Goal: Task Accomplishment & Management: Use online tool/utility

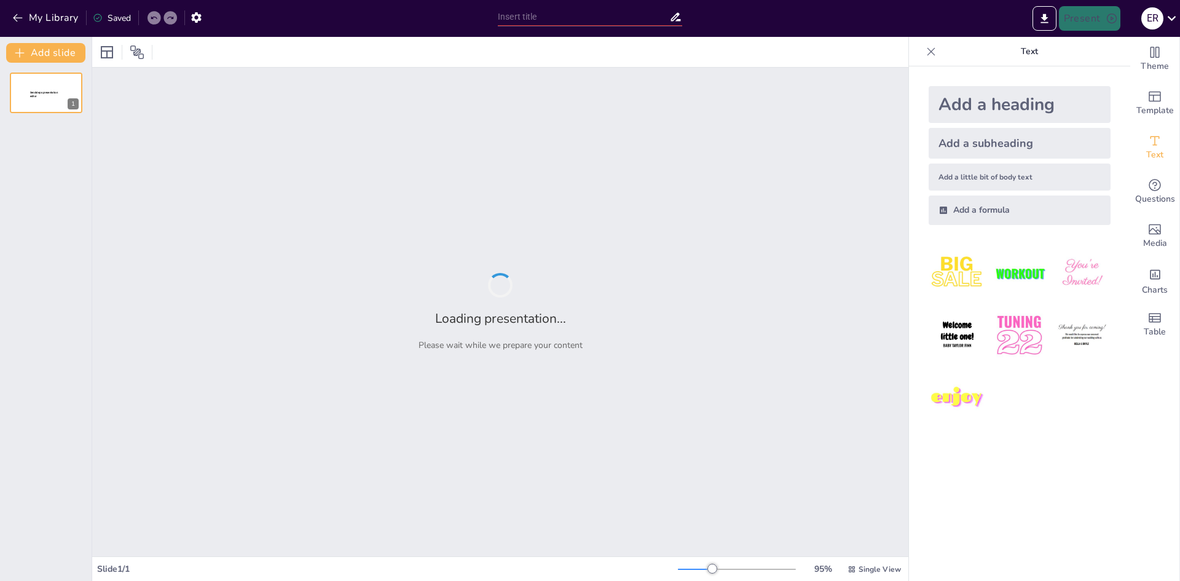
type input "Conociendo los Residuos Sólidos: Tipos, Normativas y Responsabilidades"
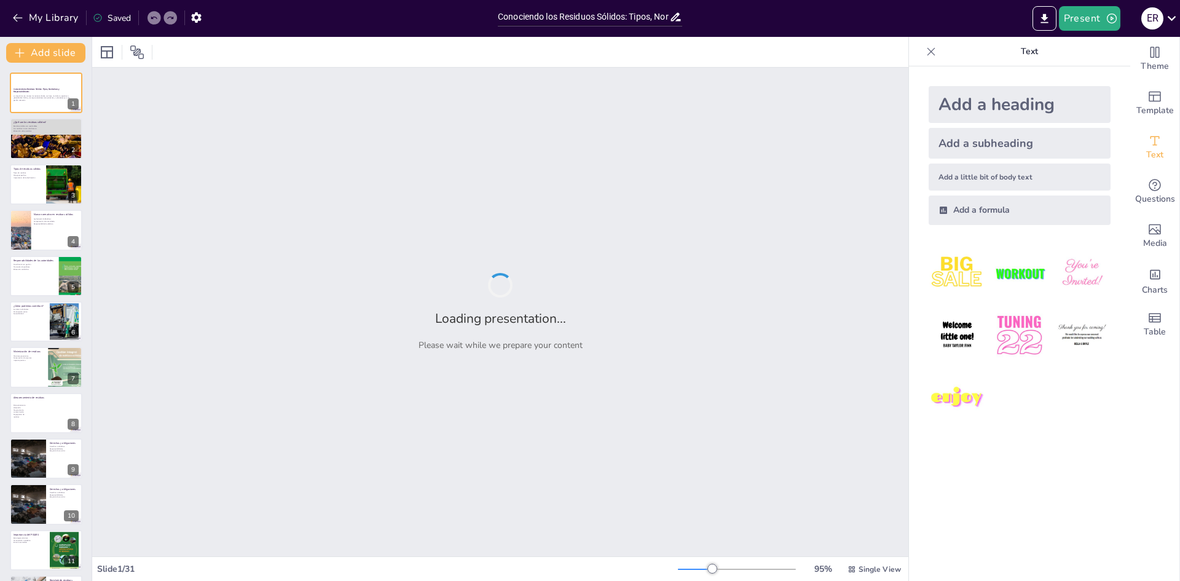
checkbox input "true"
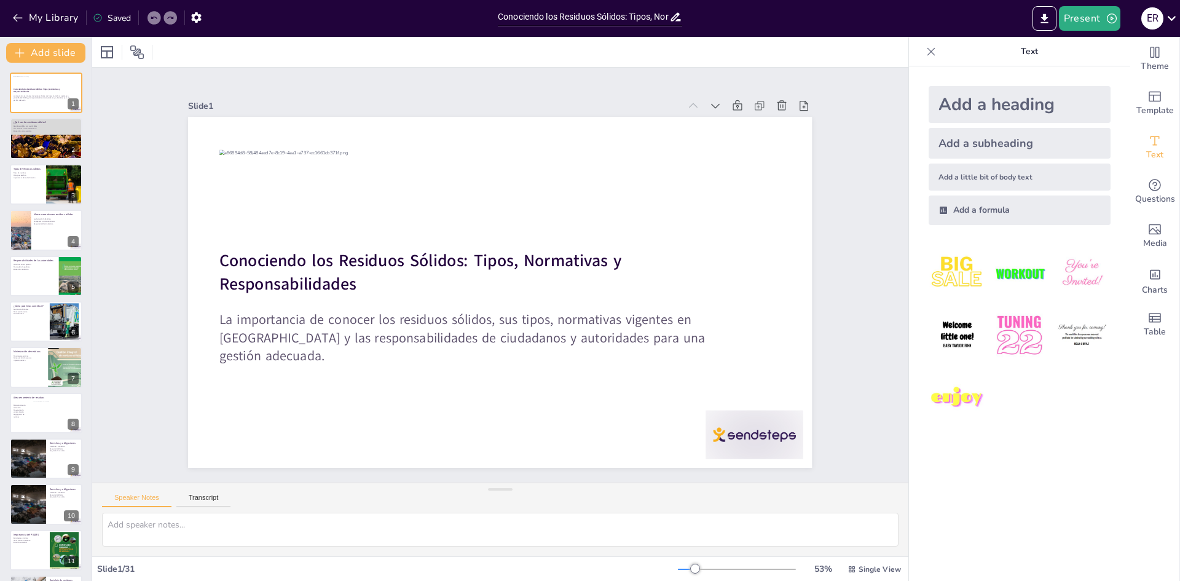
checkbox input "true"
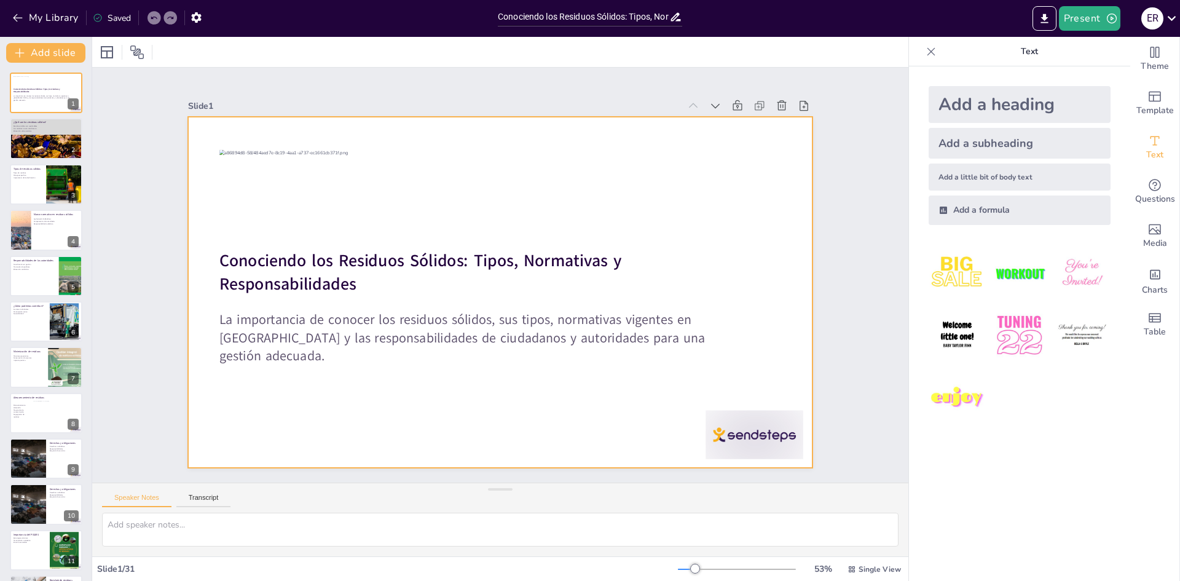
checkbox input "true"
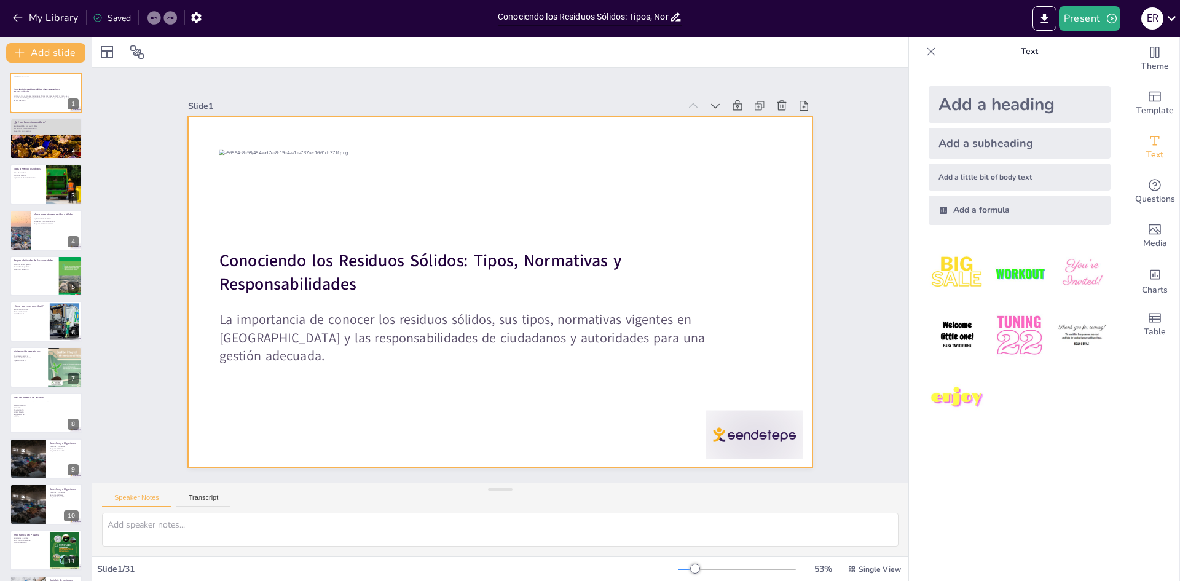
checkbox input "true"
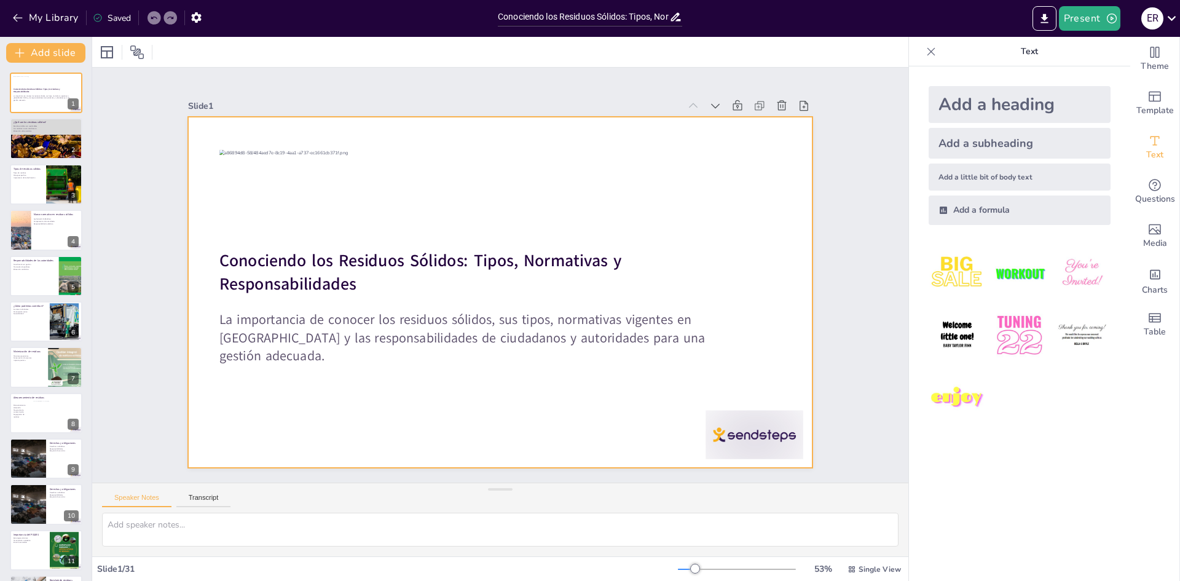
checkbox input "true"
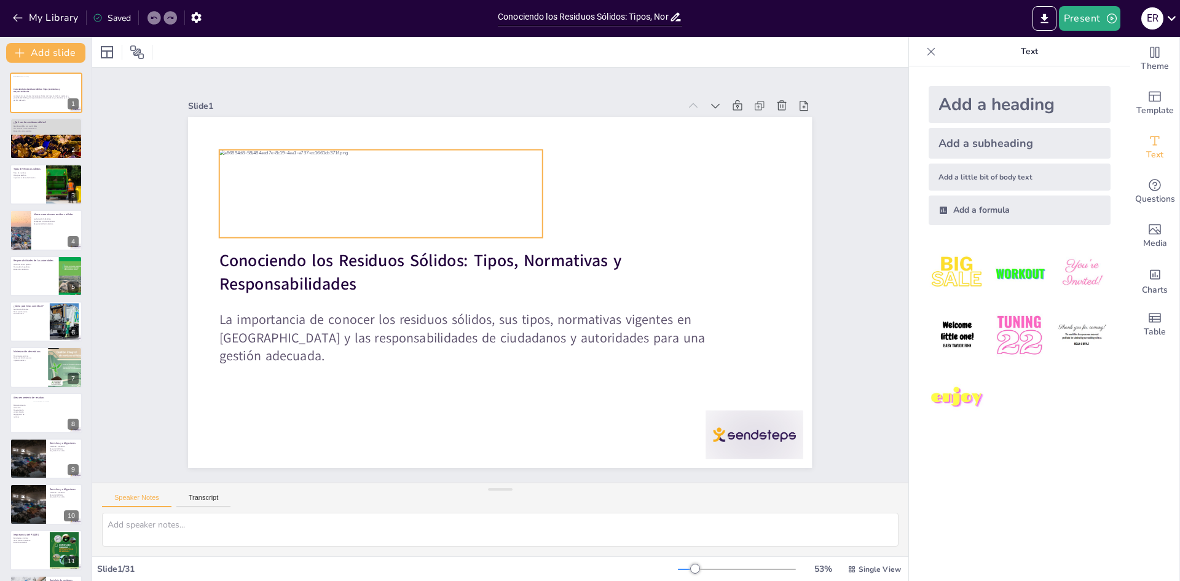
checkbox input "true"
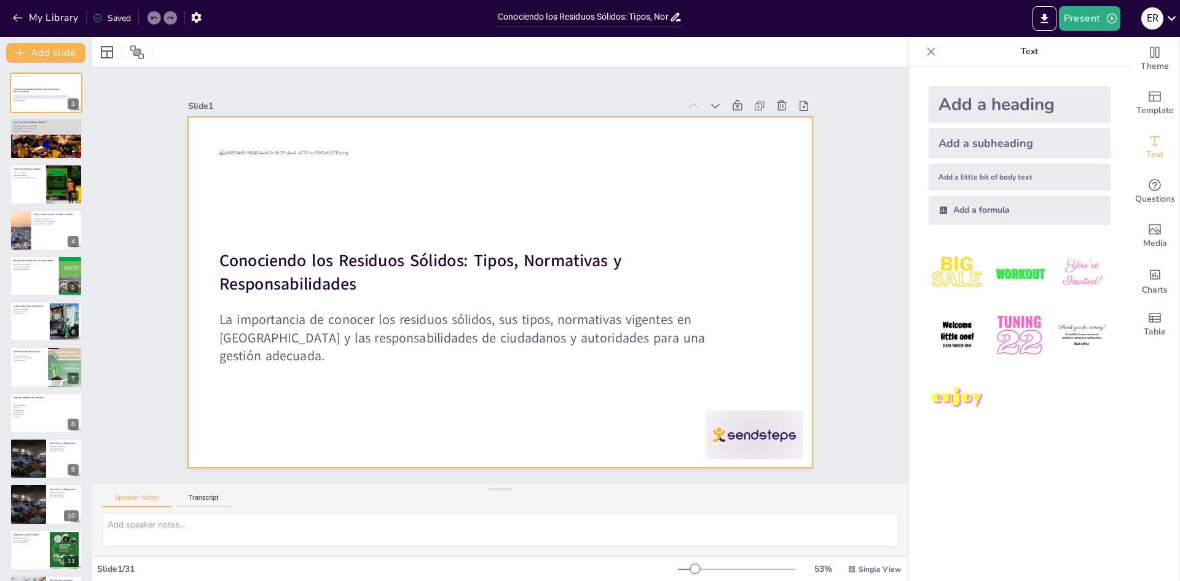
checkbox input "true"
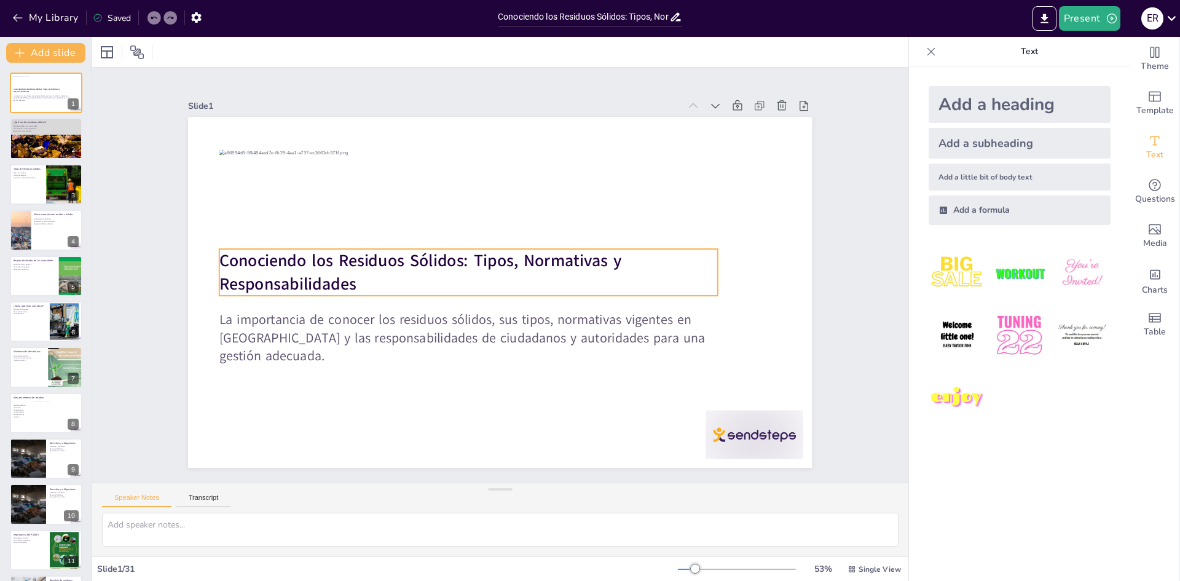
checkbox input "true"
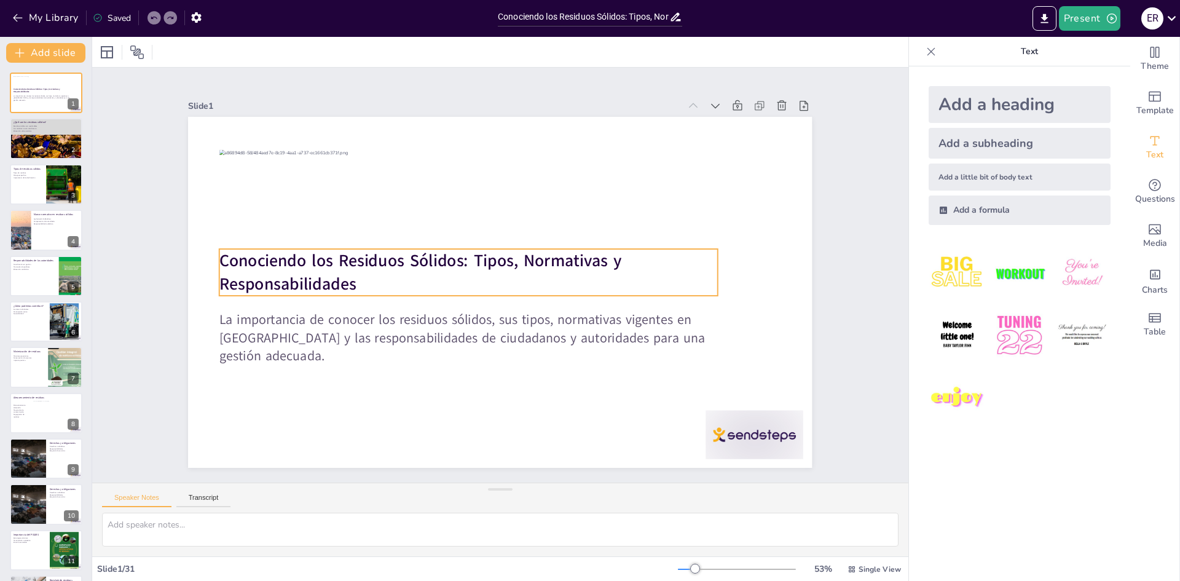
checkbox input "true"
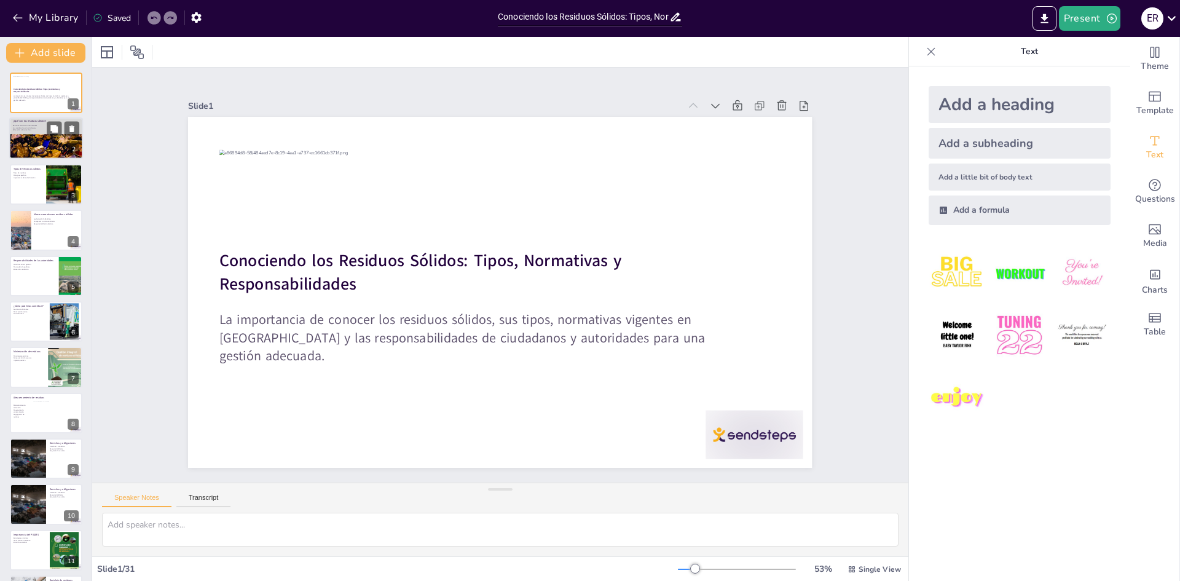
checkbox input "true"
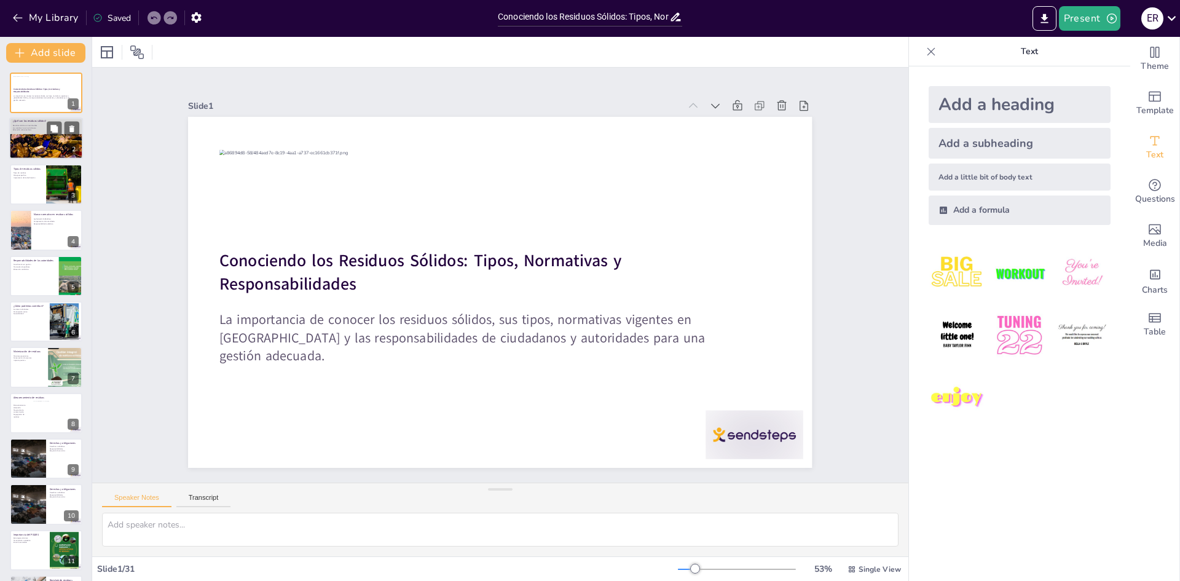
checkbox input "true"
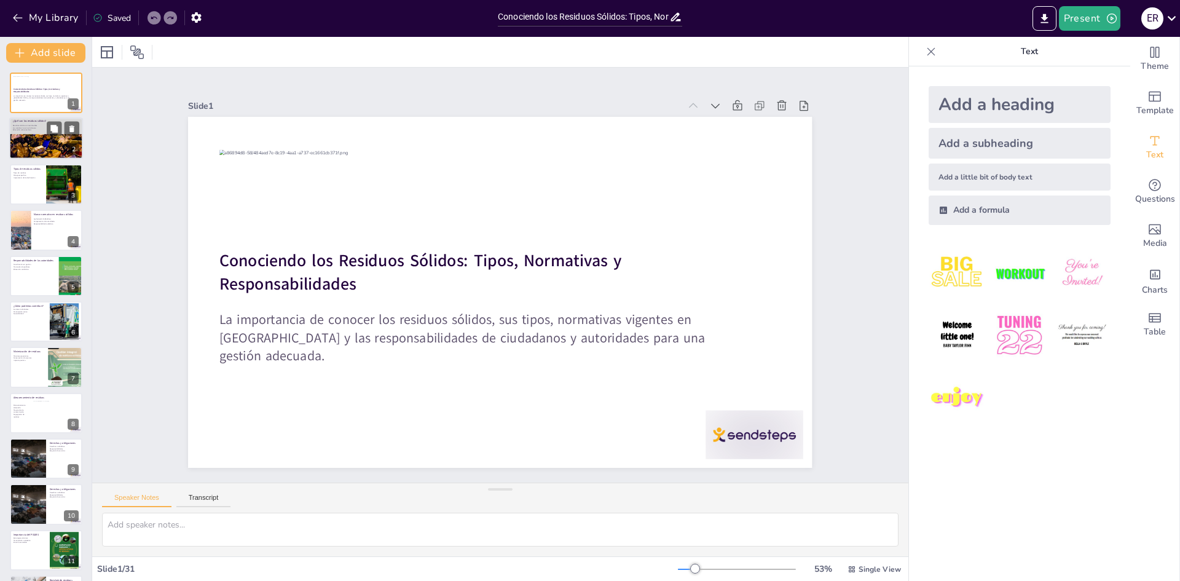
checkbox input "true"
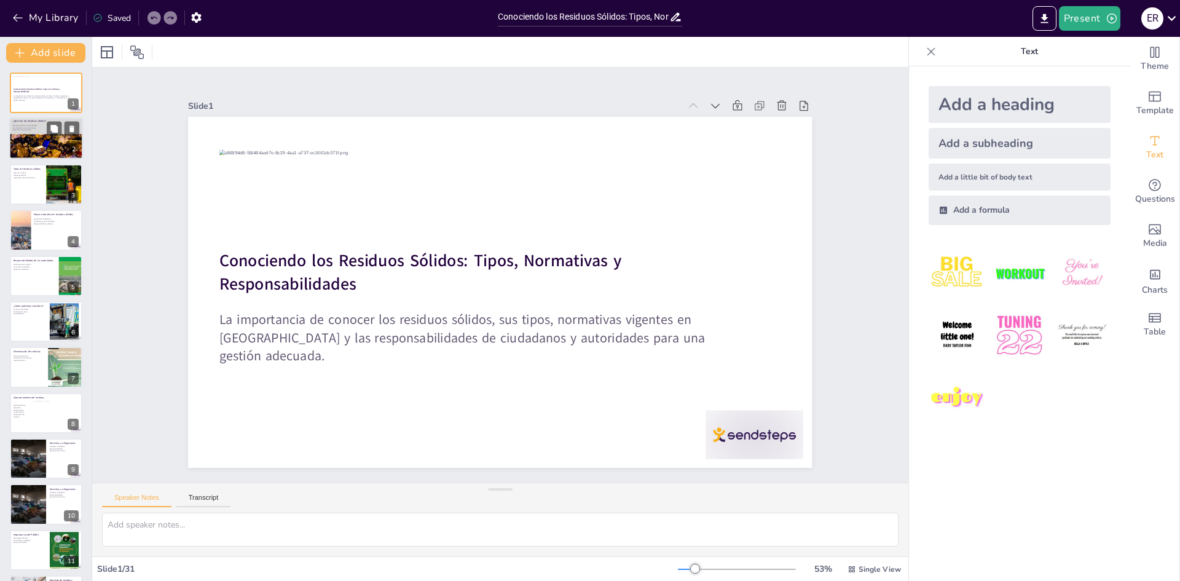
checkbox input "true"
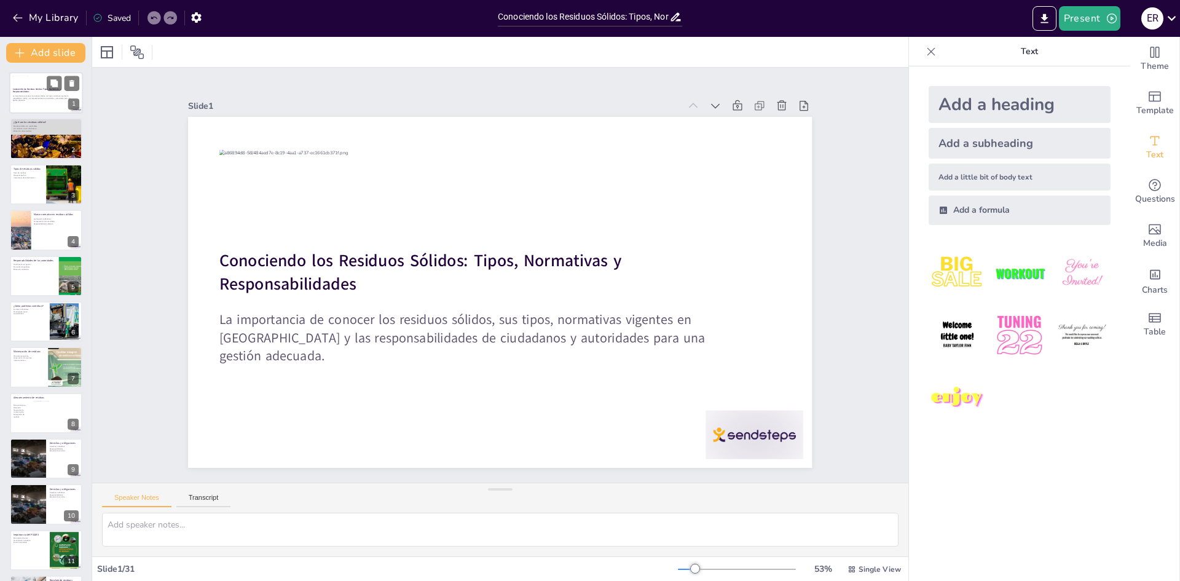
checkbox input "true"
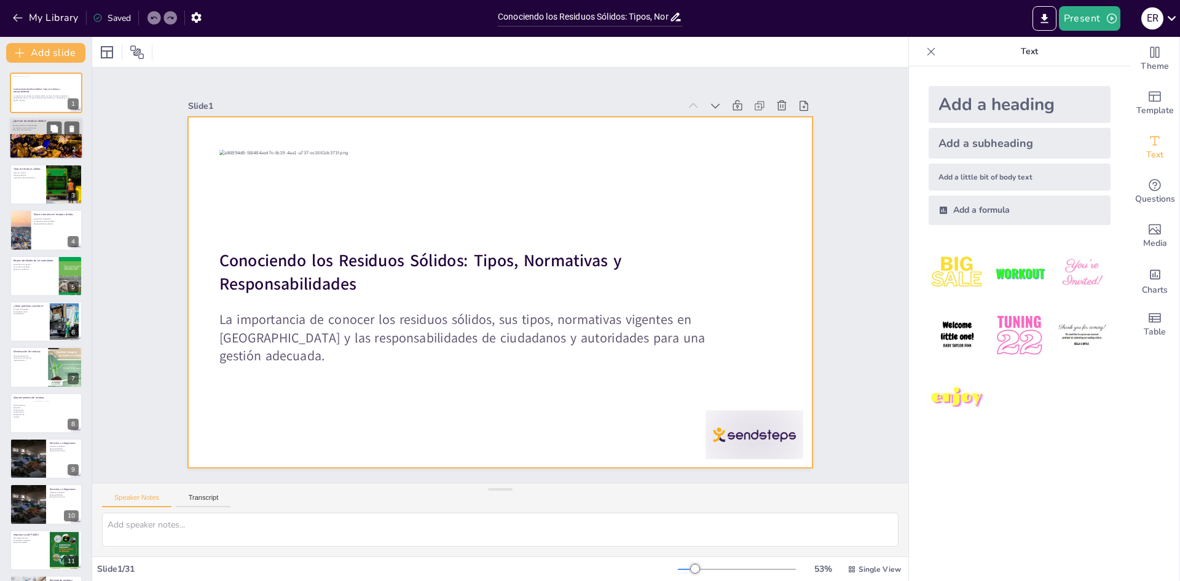
checkbox input "true"
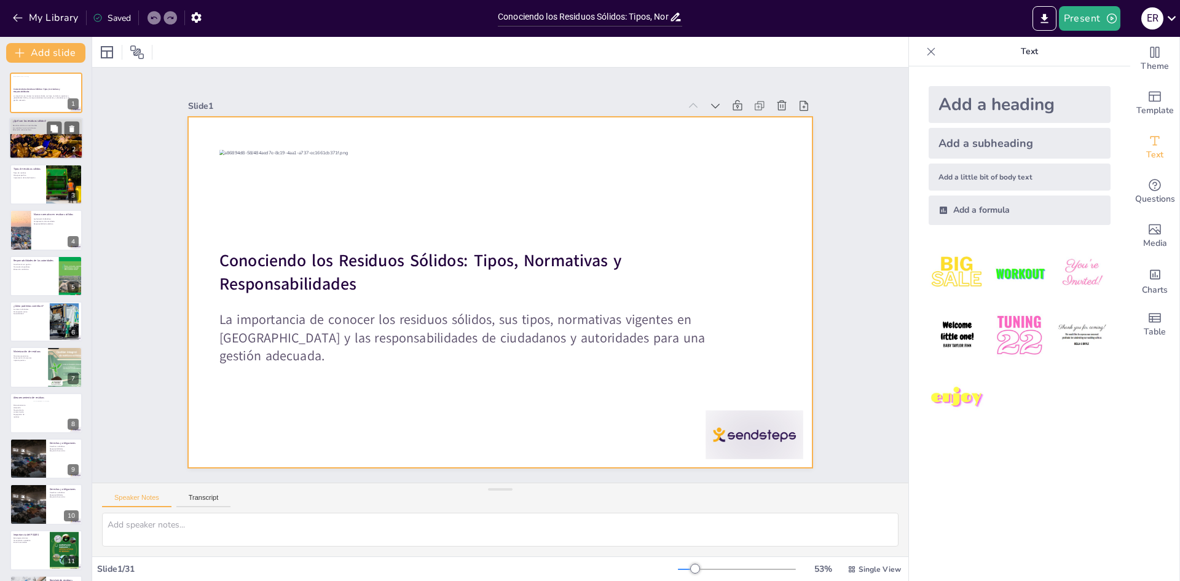
checkbox input "true"
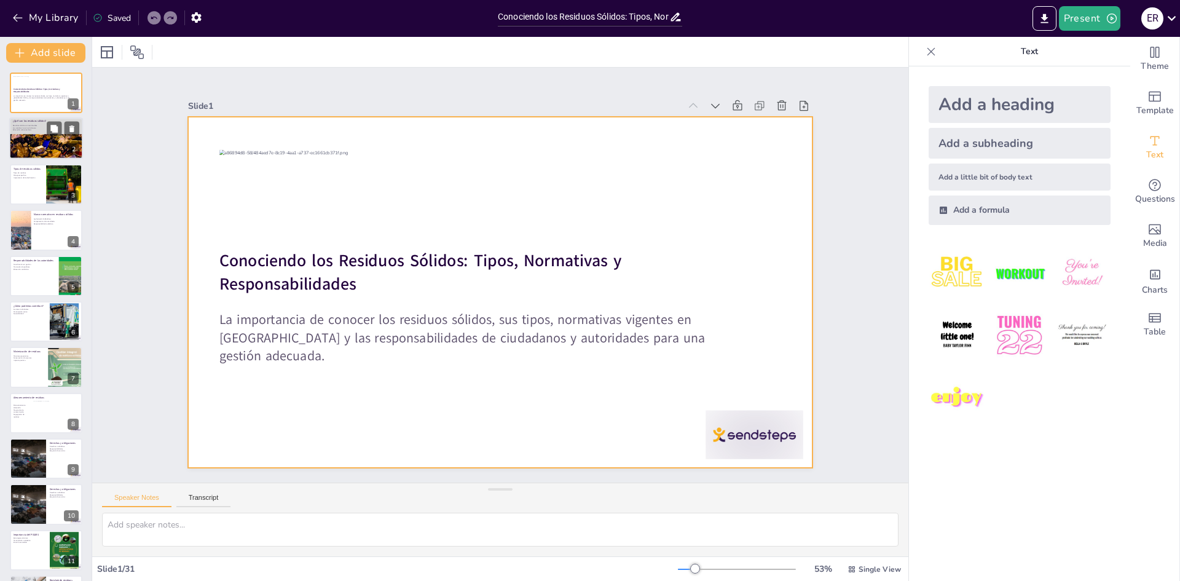
checkbox input "true"
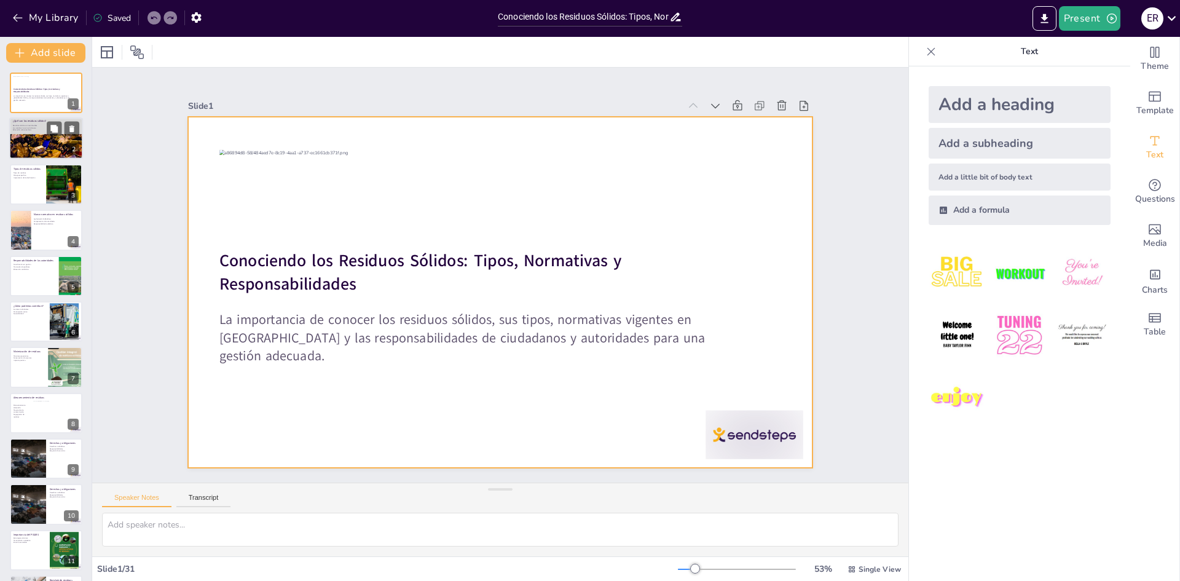
checkbox input "true"
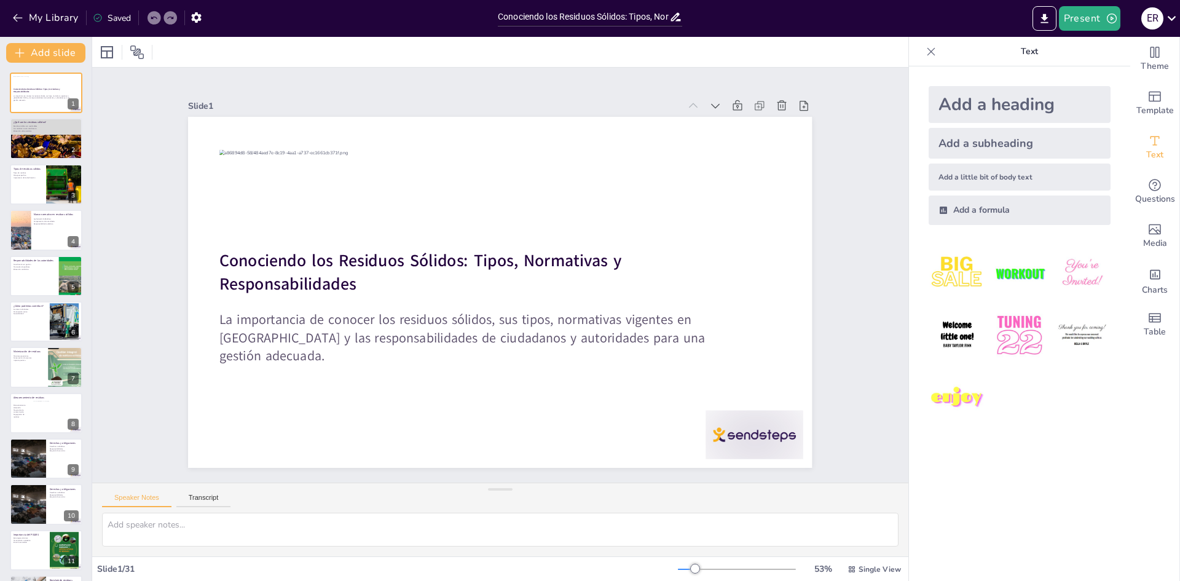
checkbox input "true"
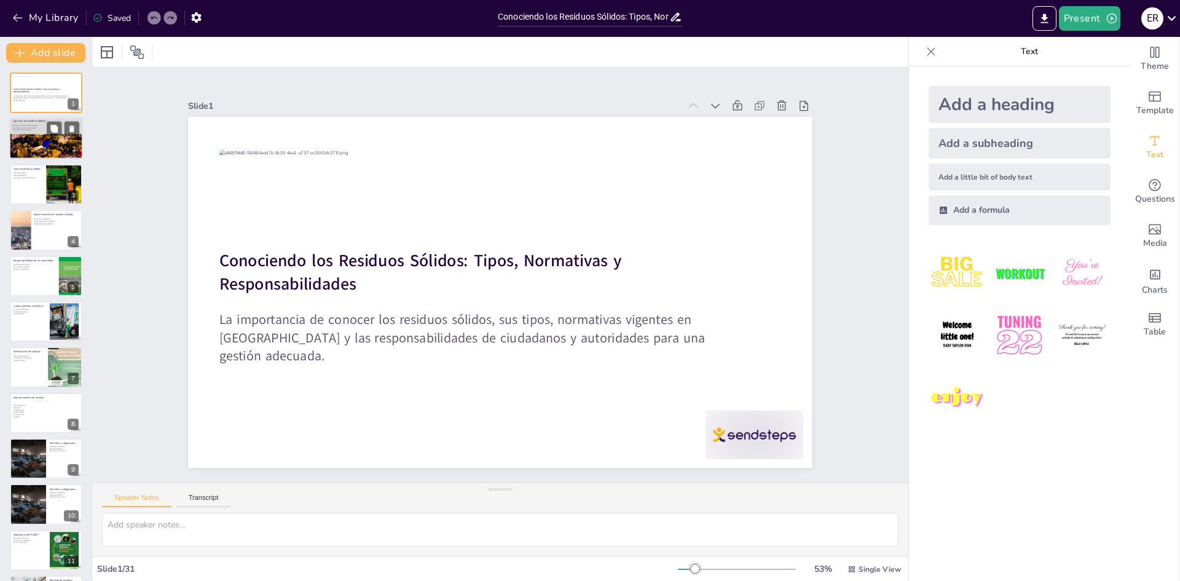
checkbox input "true"
click at [34, 151] on div at bounding box center [46, 155] width 74 height 111
type textarea "La reutilización de residuos sólidos es esencial para reducir el impacto ambien…"
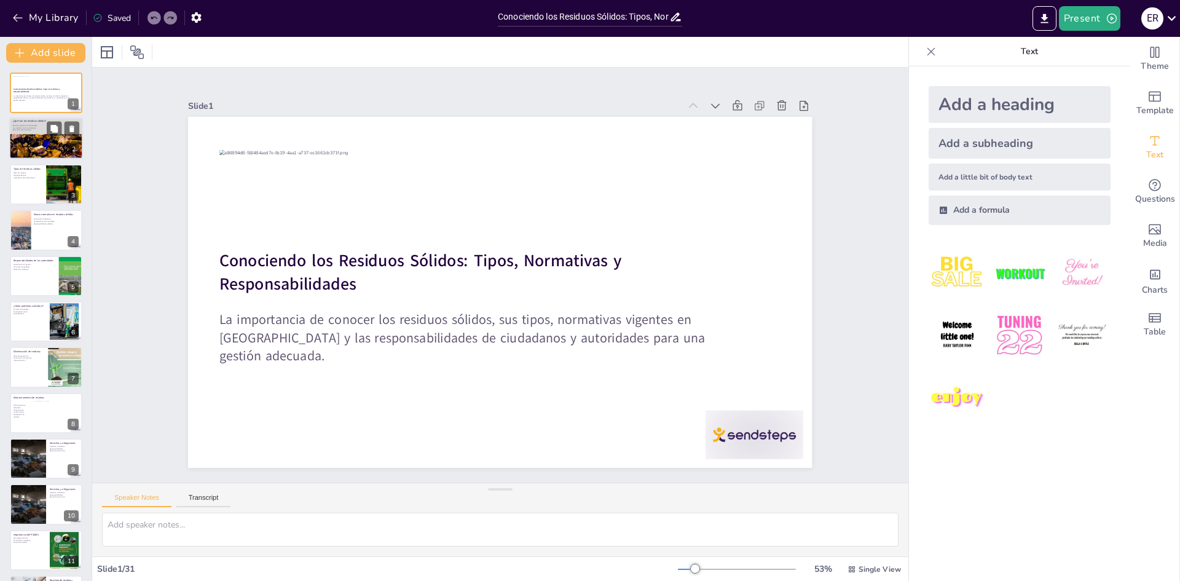
checkbox input "true"
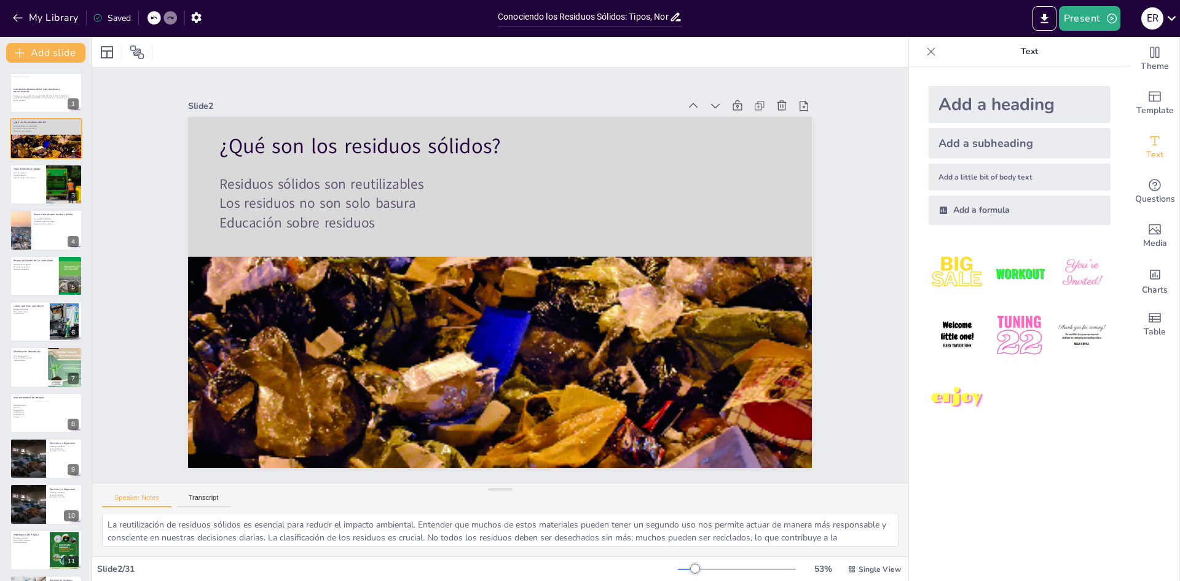
checkbox input "true"
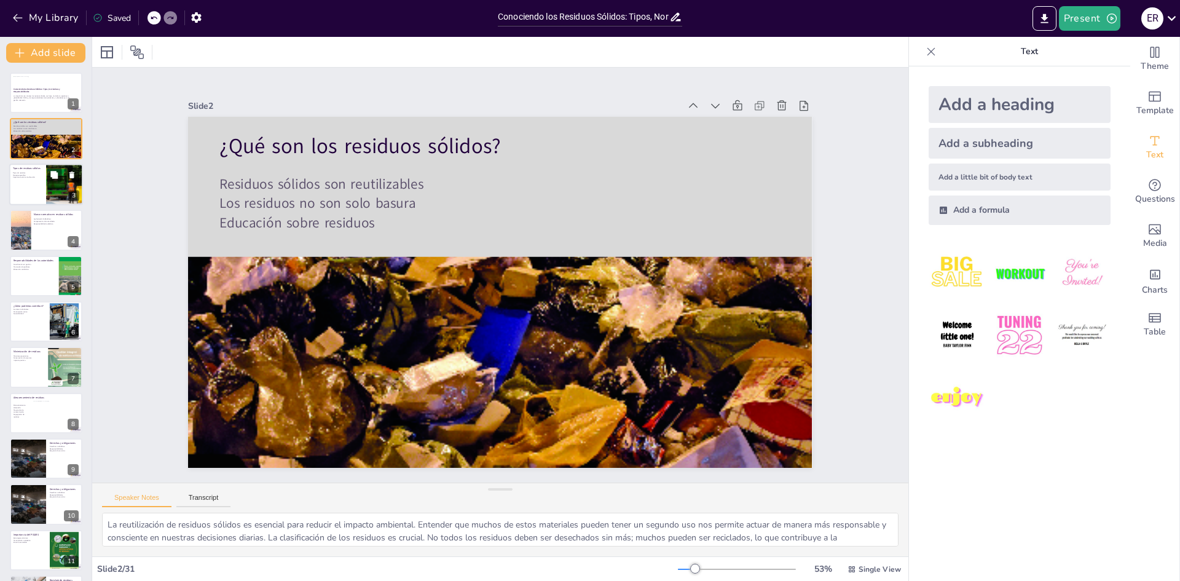
checkbox input "true"
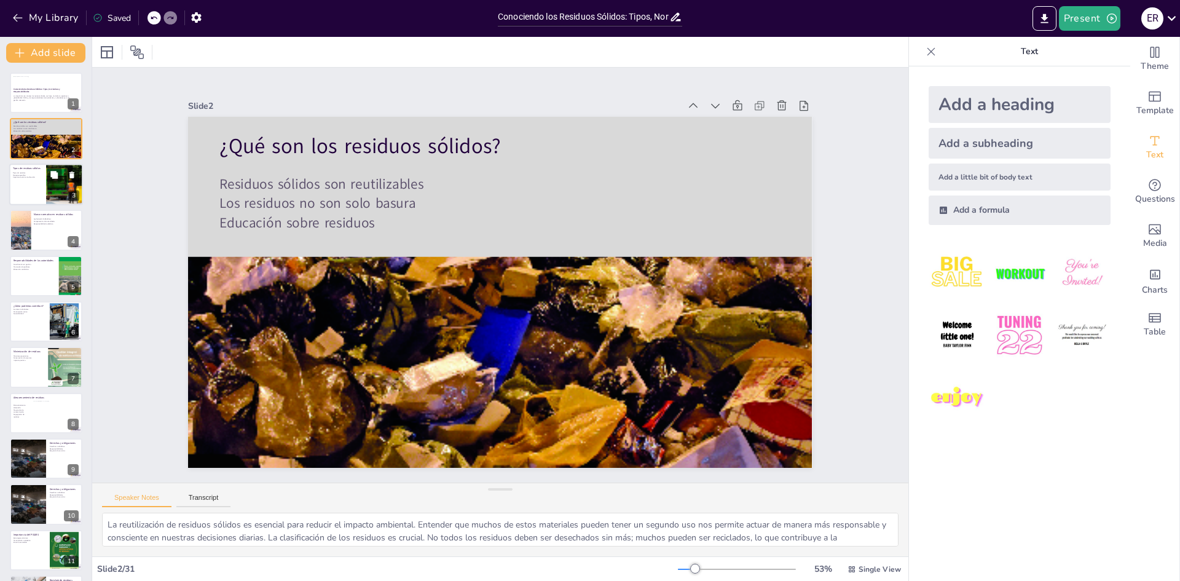
checkbox input "true"
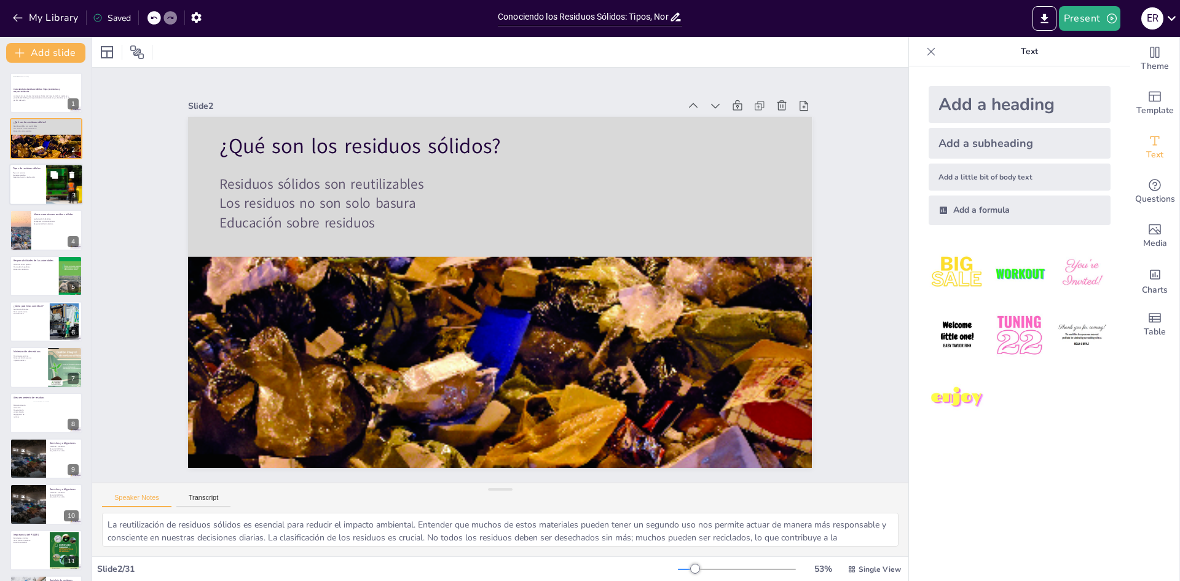
checkbox input "true"
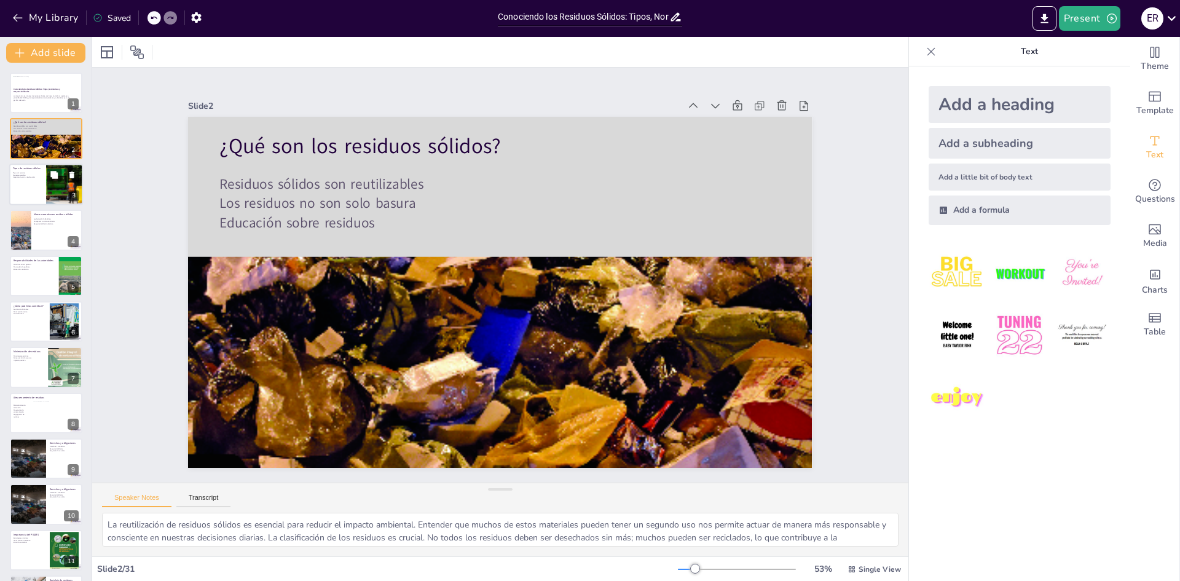
checkbox input "true"
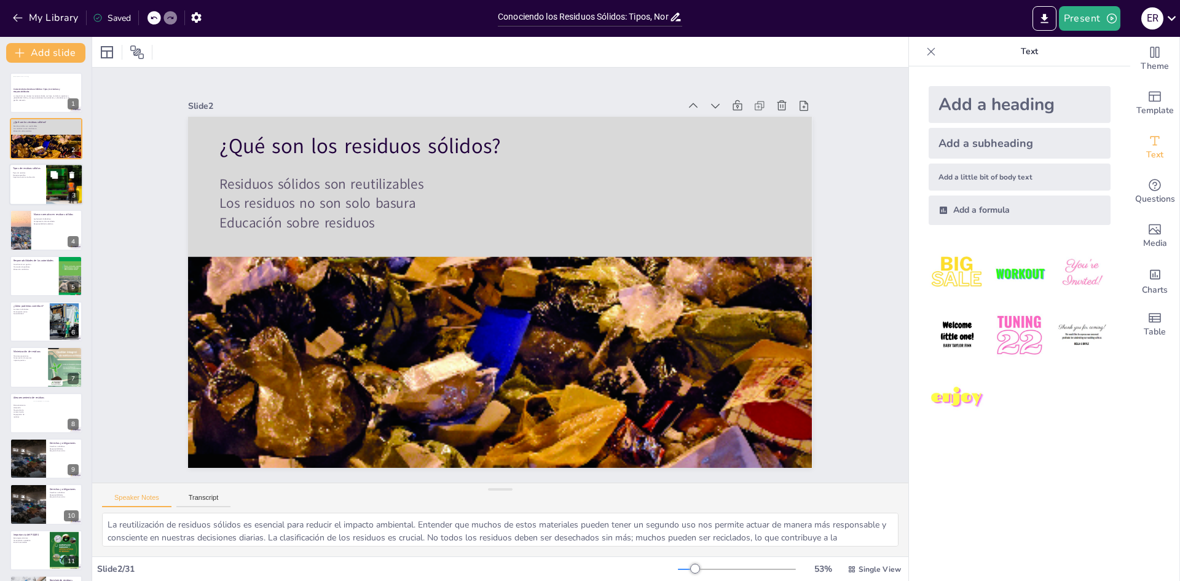
checkbox input "true"
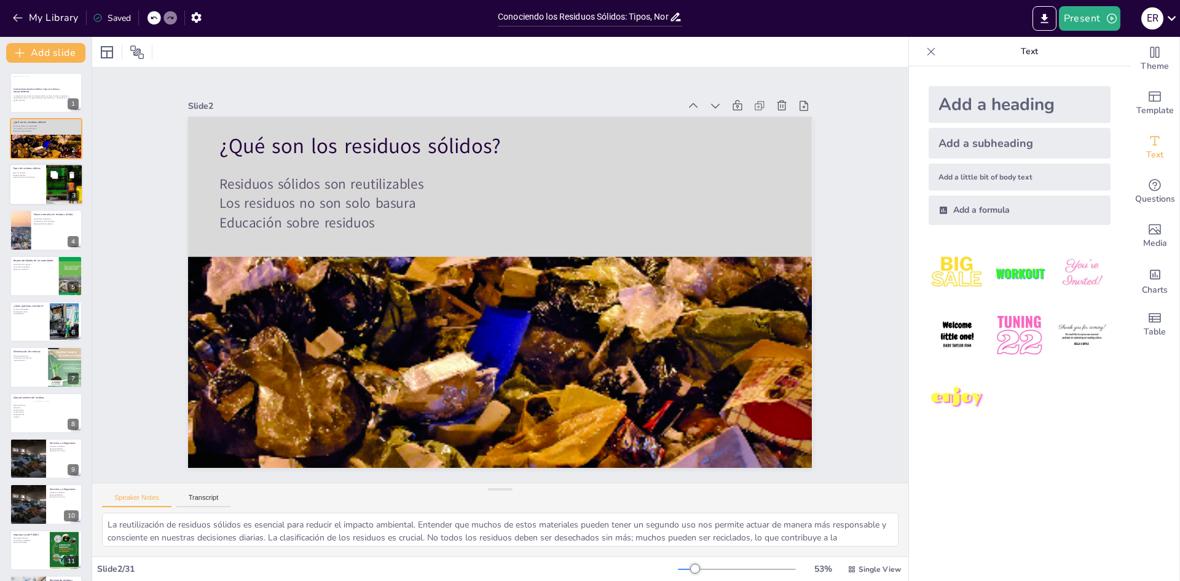
checkbox input "true"
click at [18, 182] on div at bounding box center [46, 184] width 74 height 42
type textarea "La clasificación de residuos es fundamental para su manejo efectivo. Cada tipo …"
checkbox input "true"
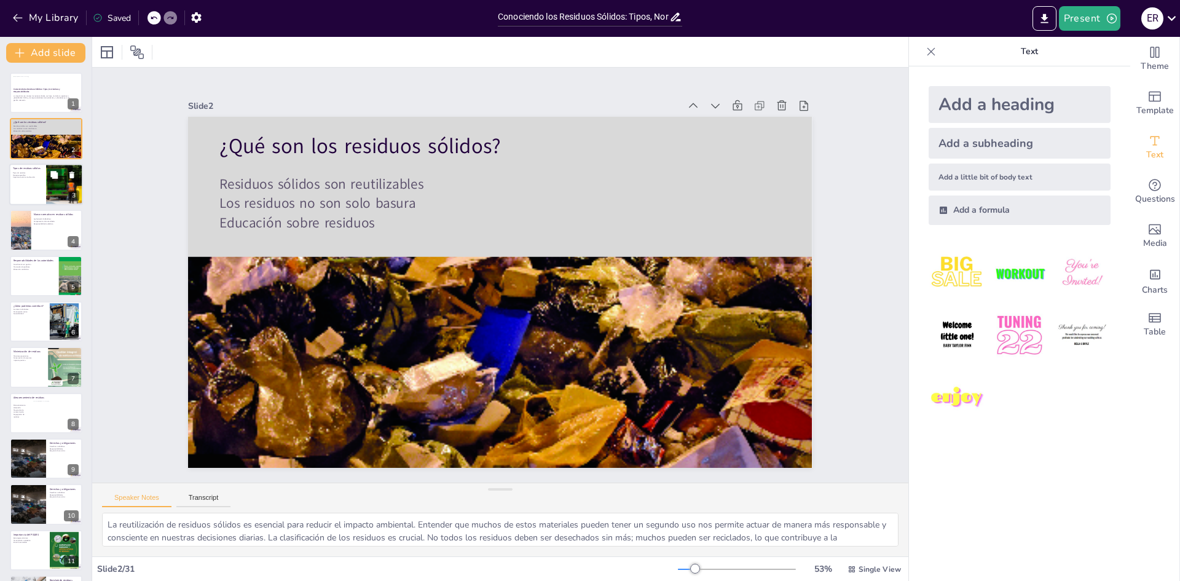
checkbox input "true"
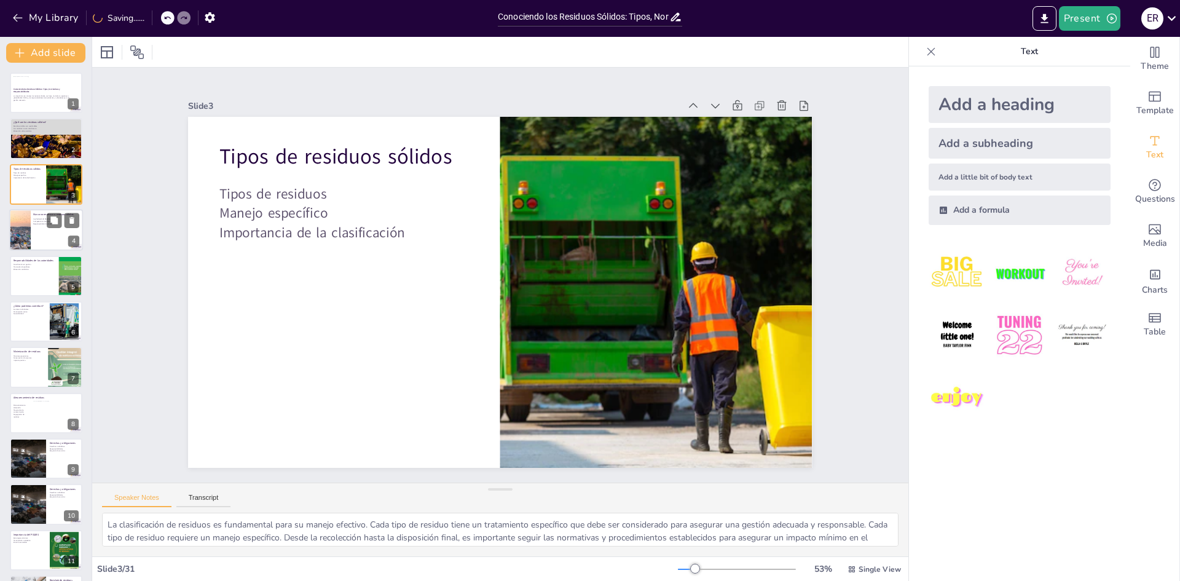
checkbox input "true"
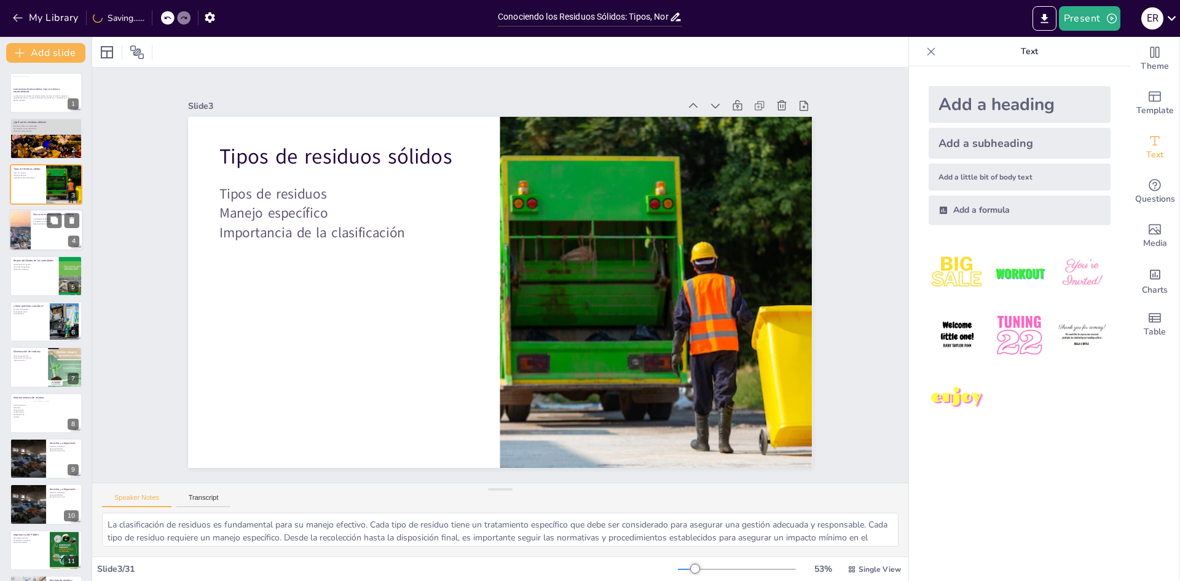
checkbox input "true"
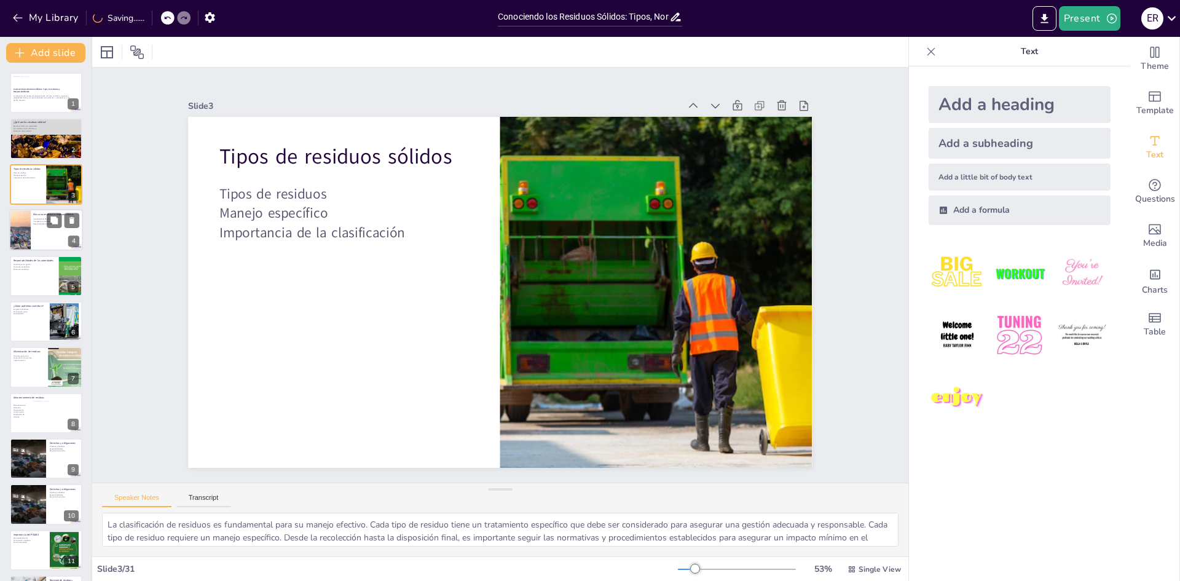
checkbox input "true"
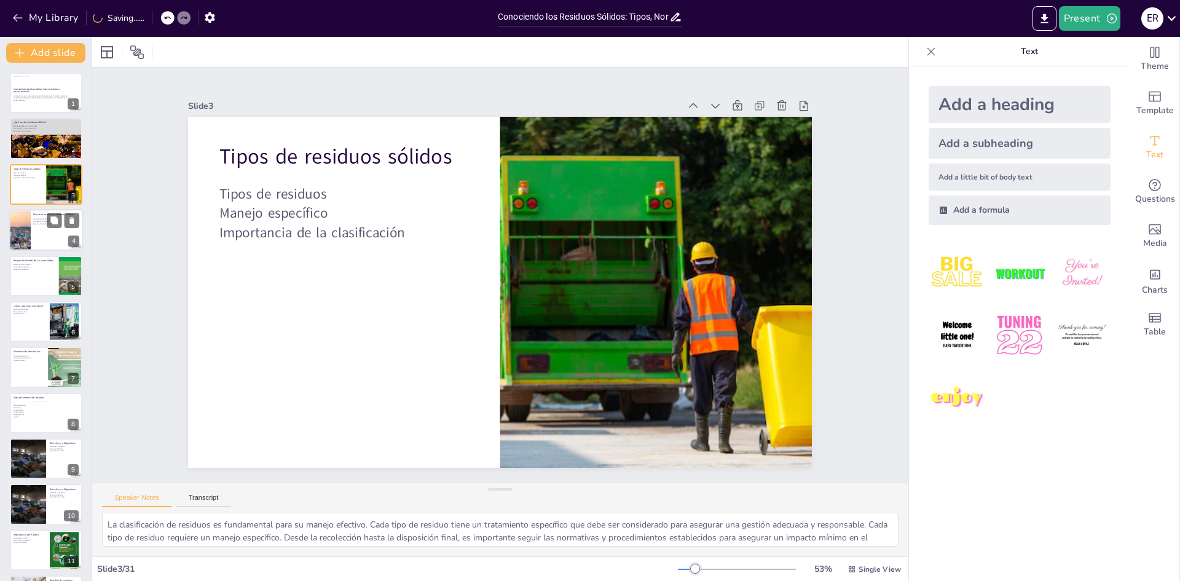
checkbox input "true"
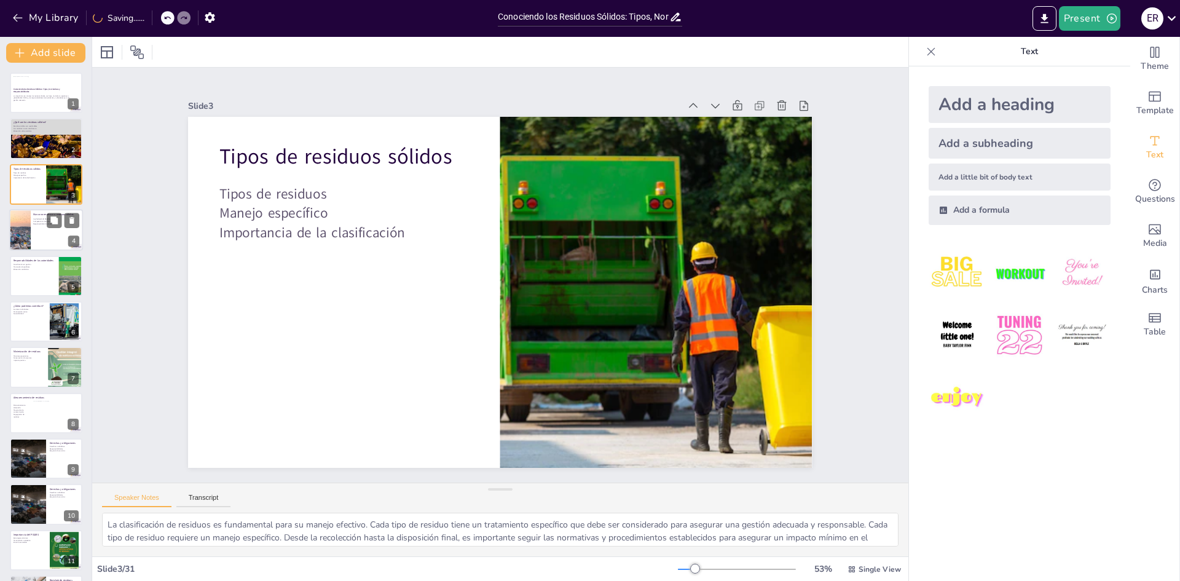
checkbox input "true"
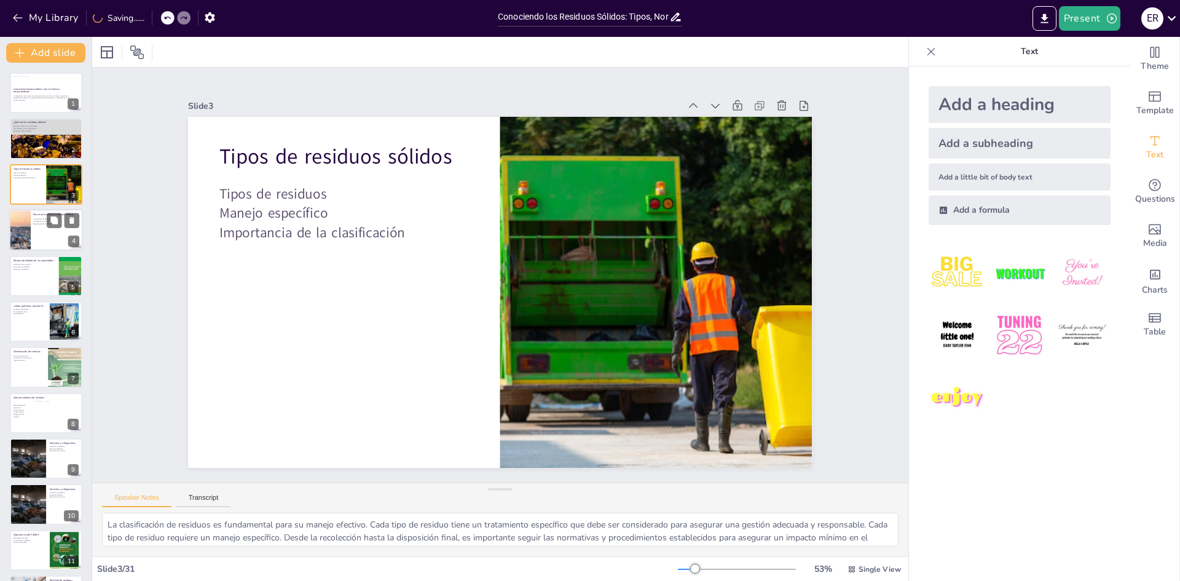
checkbox input "true"
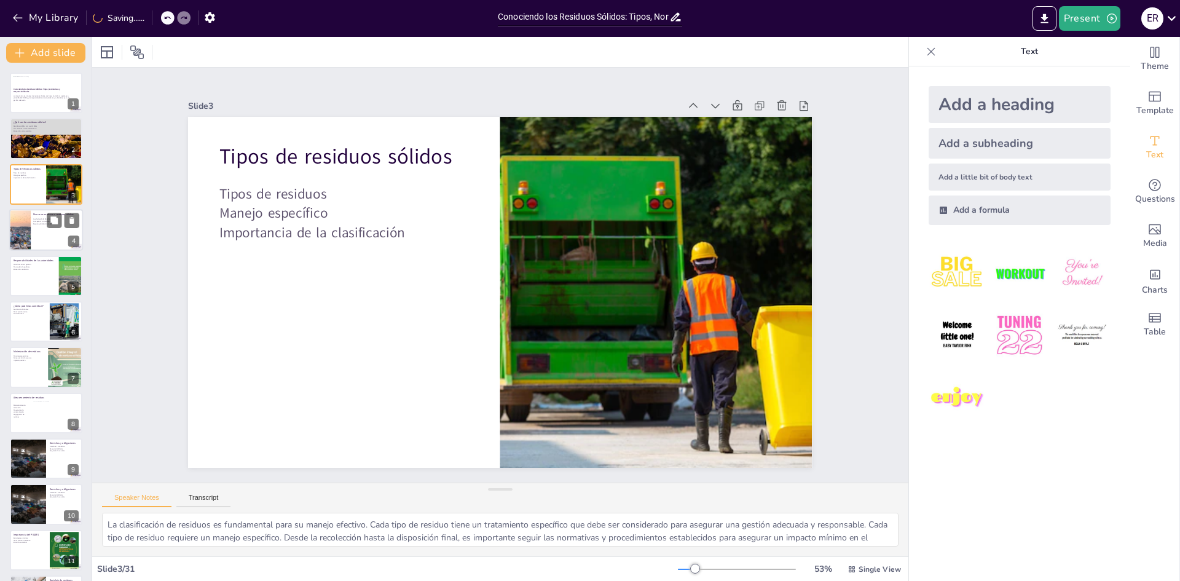
checkbox input "true"
click at [35, 235] on div at bounding box center [46, 230] width 74 height 42
type textarea "La Ley General de Residuos Sólidos es la base legal que regula el manejo de res…"
checkbox input "true"
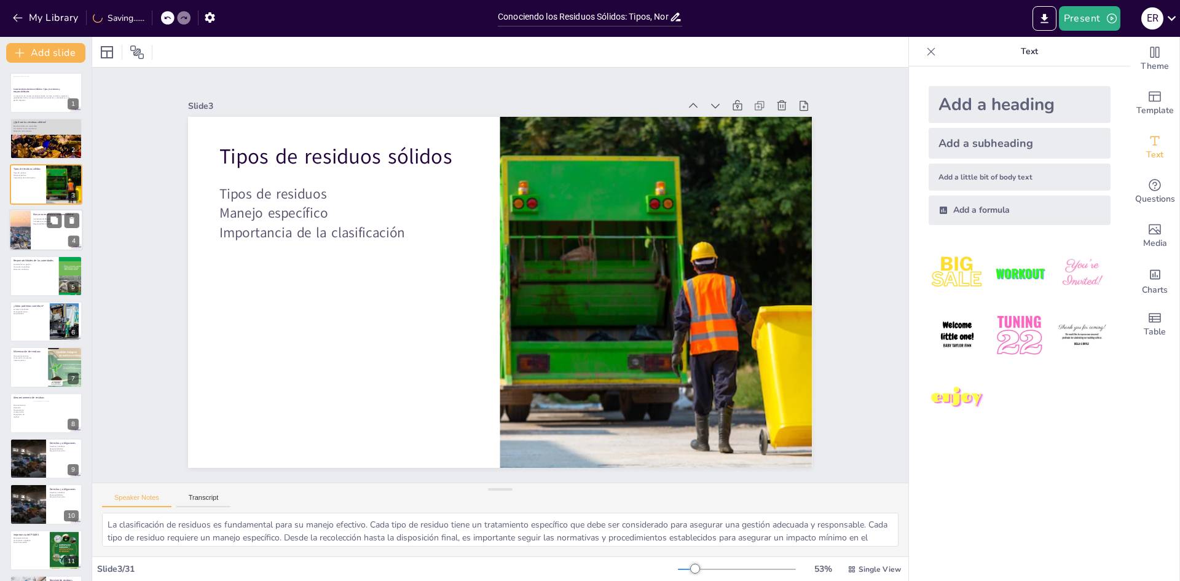
checkbox input "true"
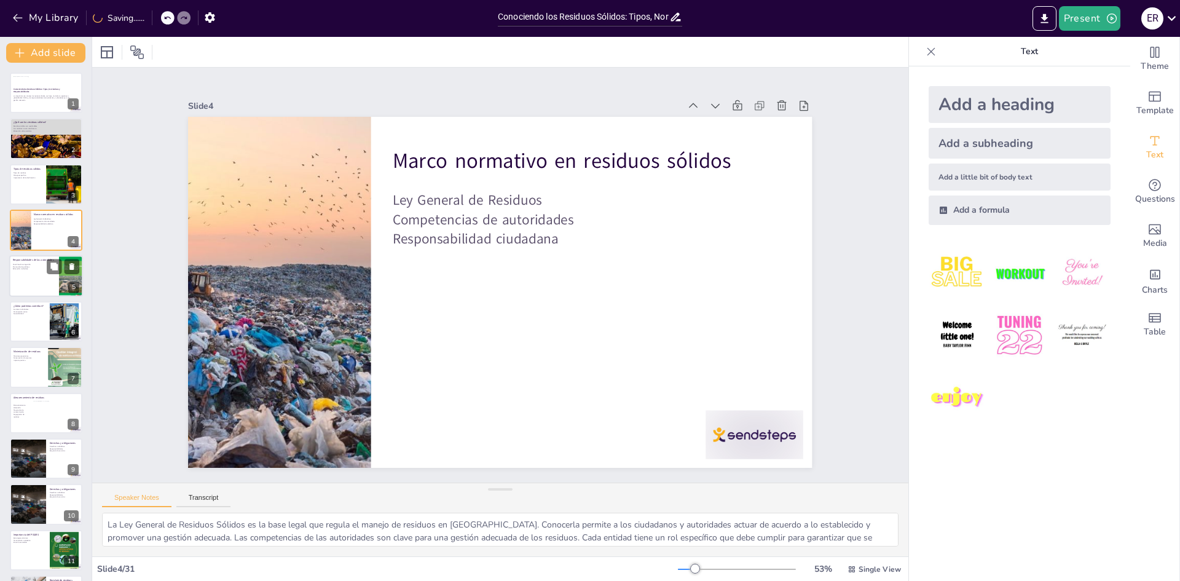
checkbox input "true"
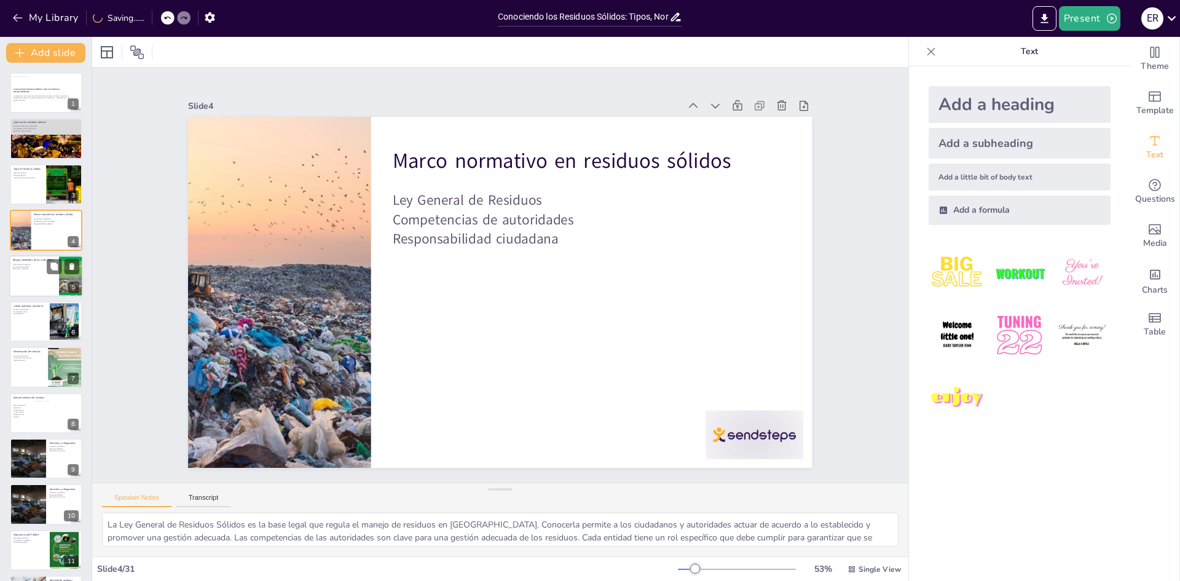
checkbox input "true"
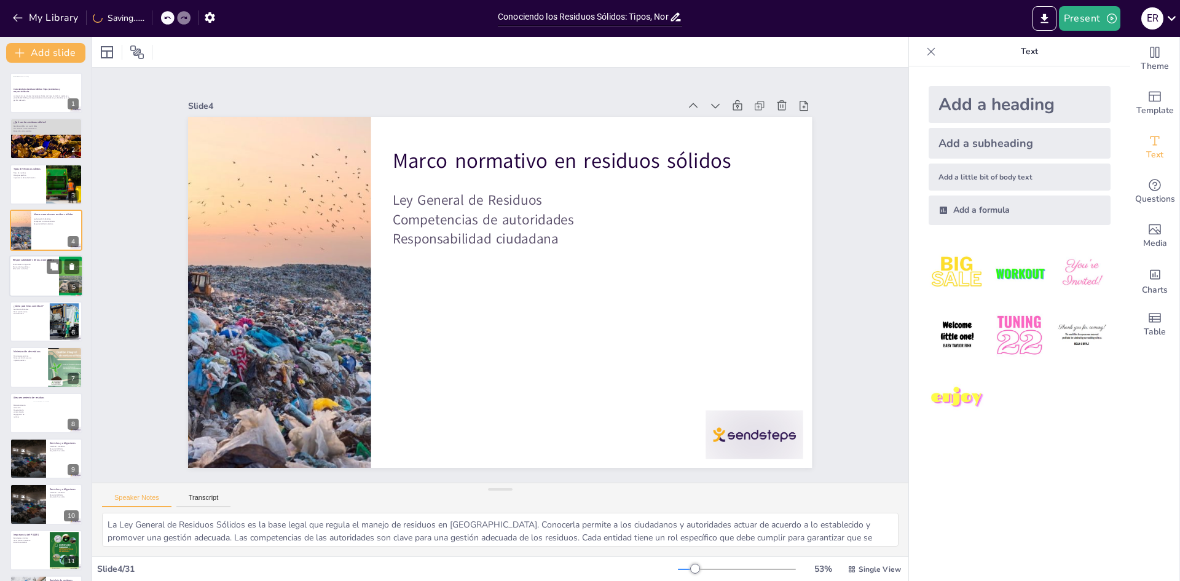
checkbox input "true"
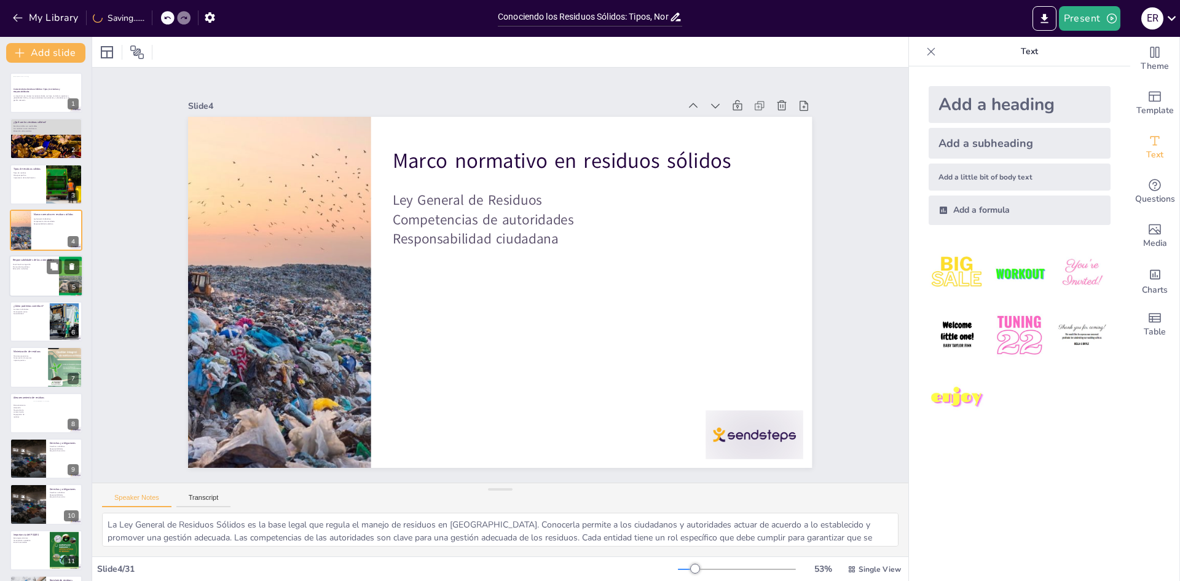
checkbox input "true"
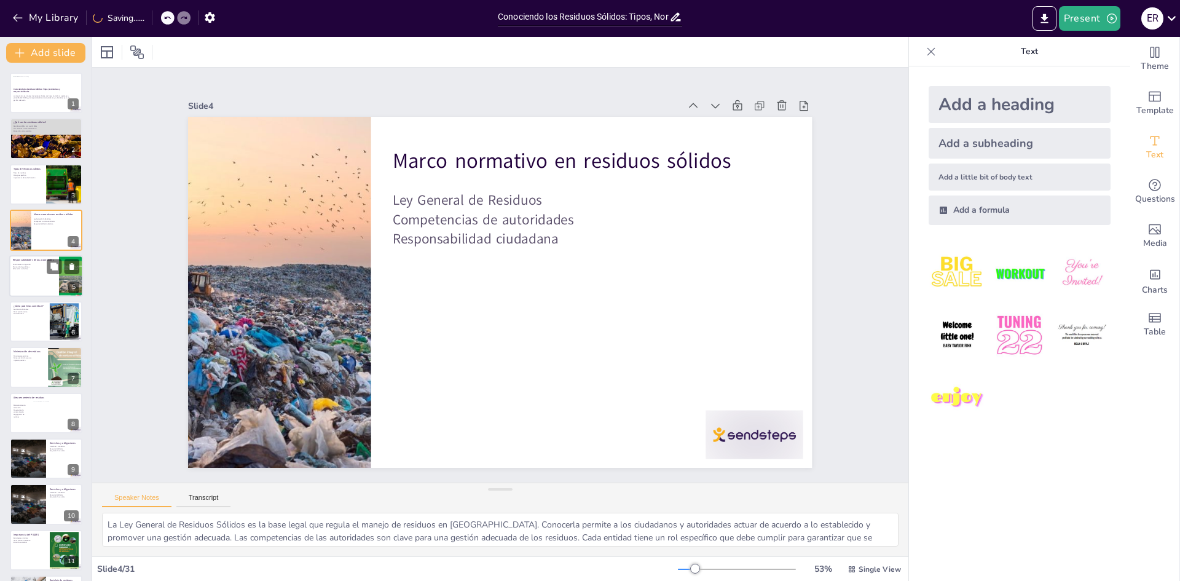
checkbox input "true"
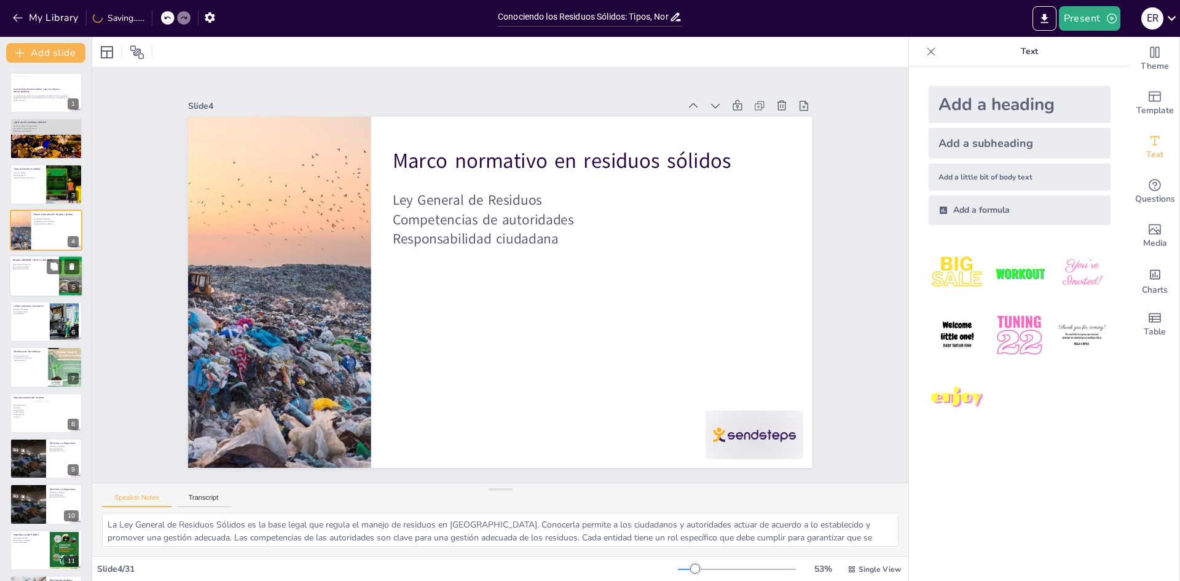
checkbox input "true"
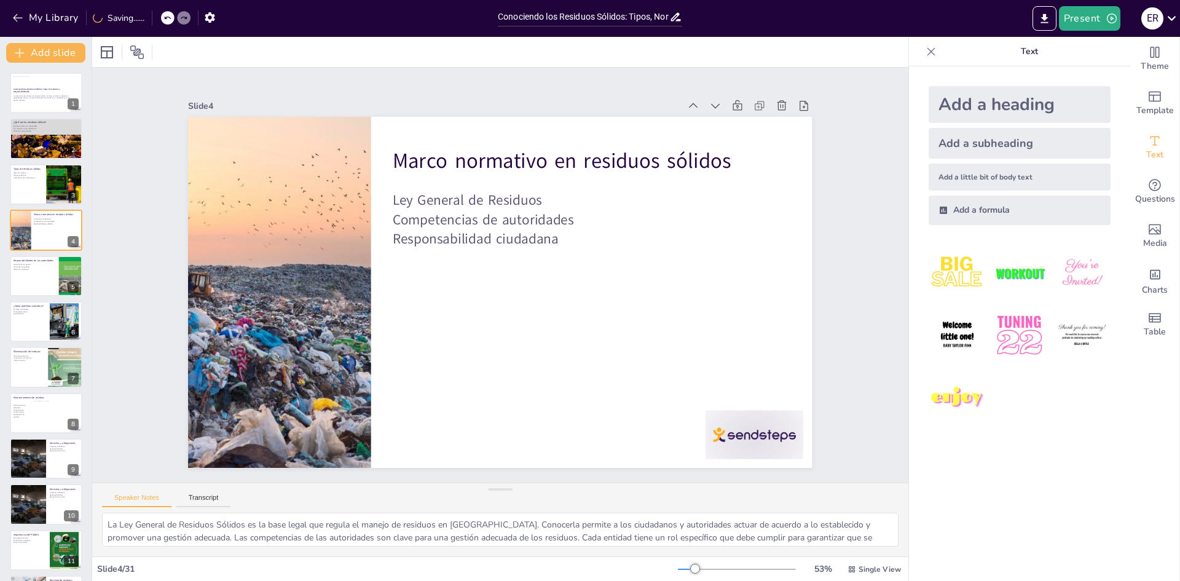
checkbox input "true"
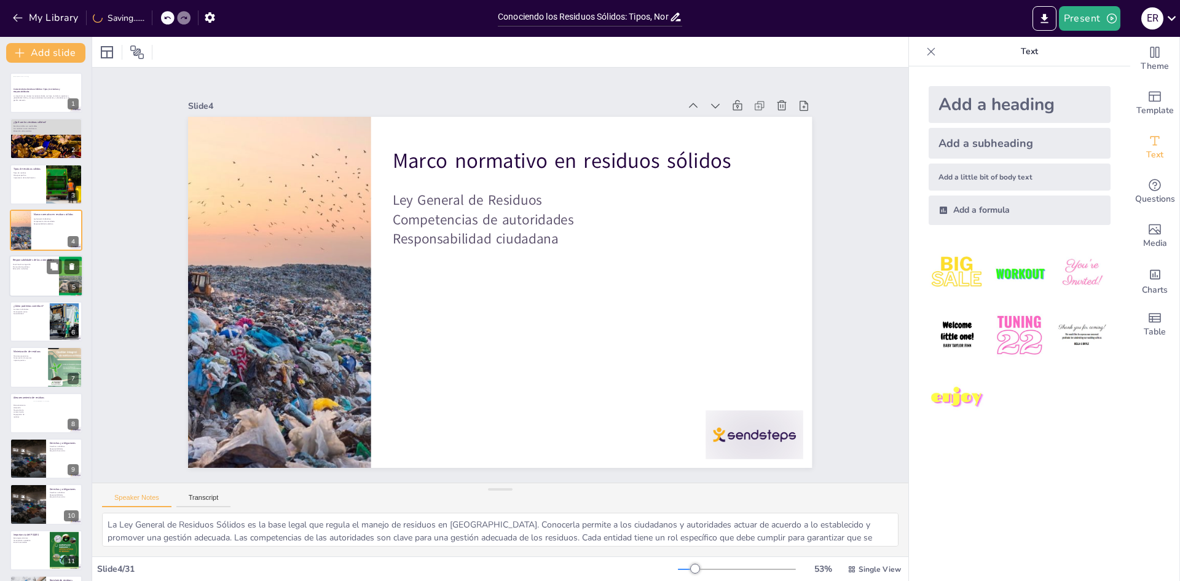
checkbox input "true"
click at [23, 278] on div at bounding box center [46, 276] width 74 height 42
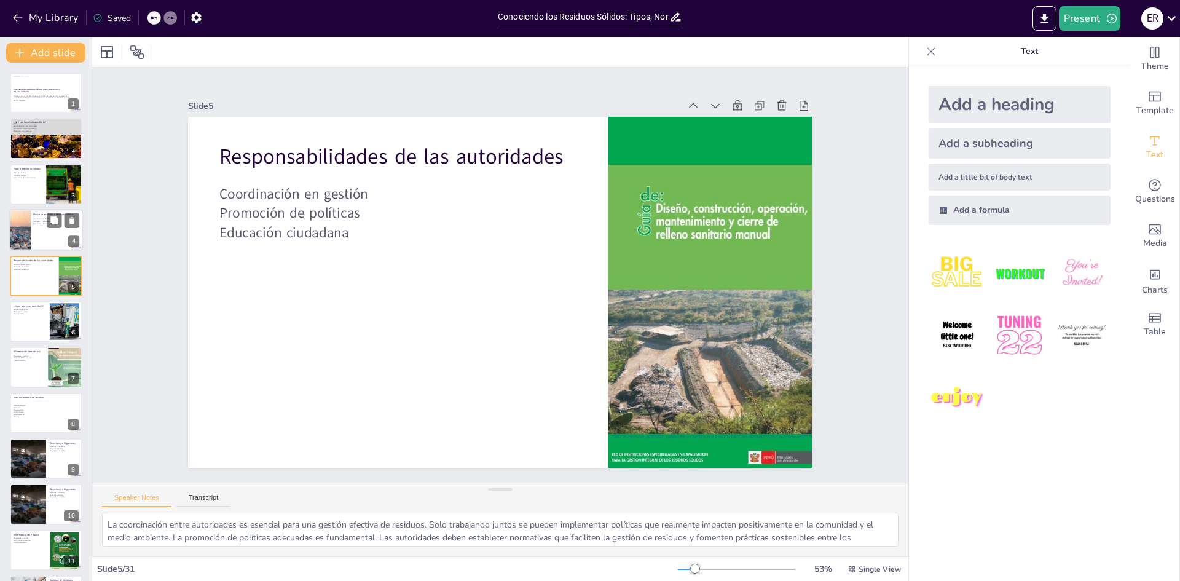
click at [39, 240] on div at bounding box center [46, 230] width 74 height 42
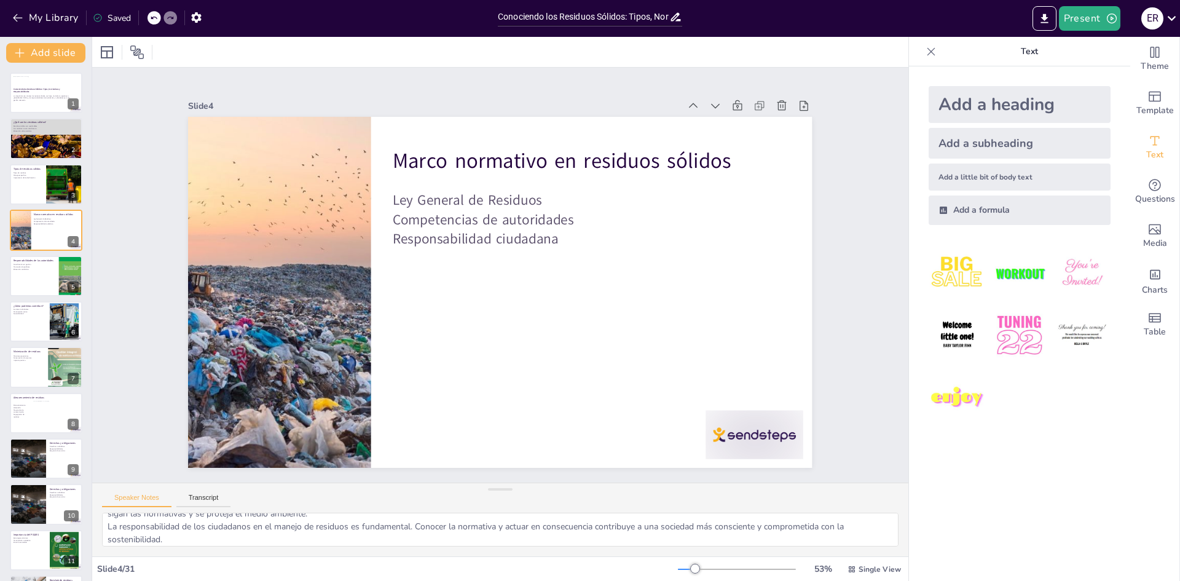
scroll to position [42, 0]
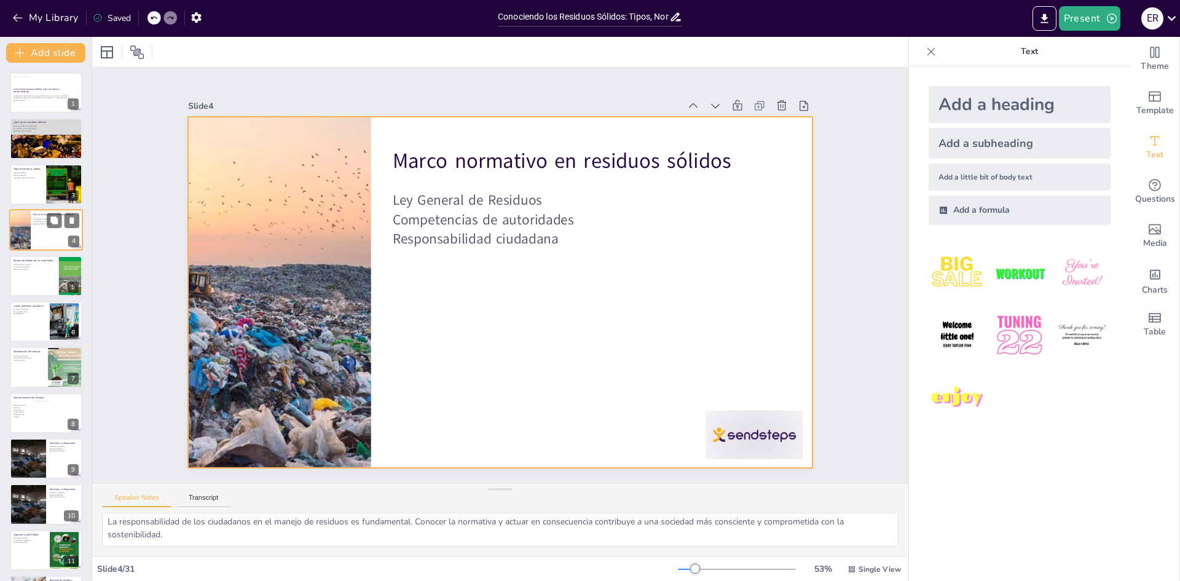
click at [41, 241] on div at bounding box center [46, 230] width 74 height 42
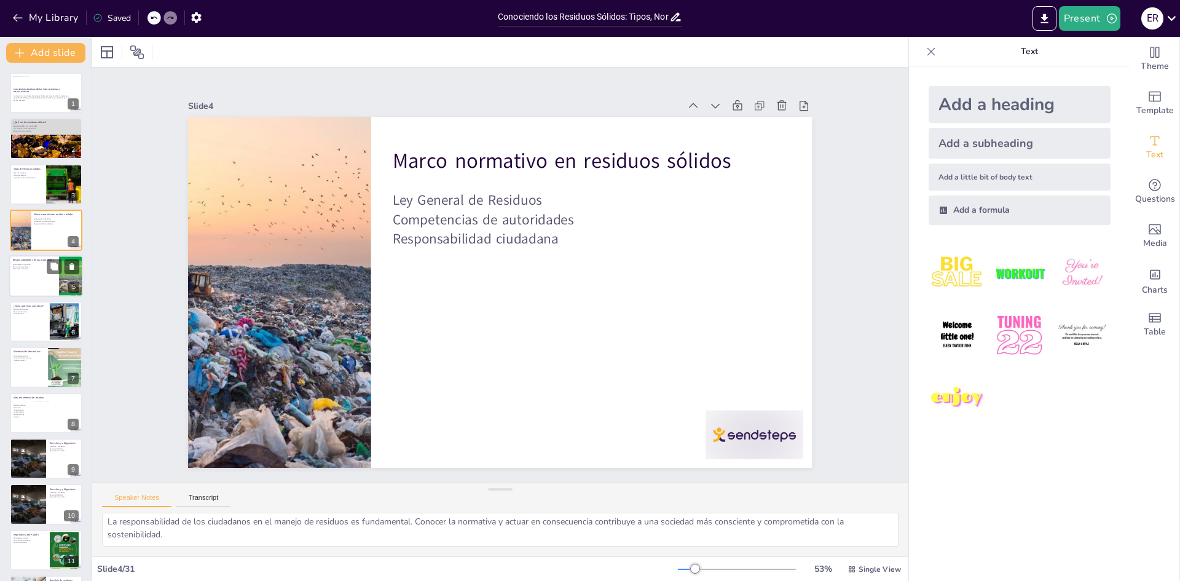
click at [31, 278] on div at bounding box center [46, 276] width 74 height 42
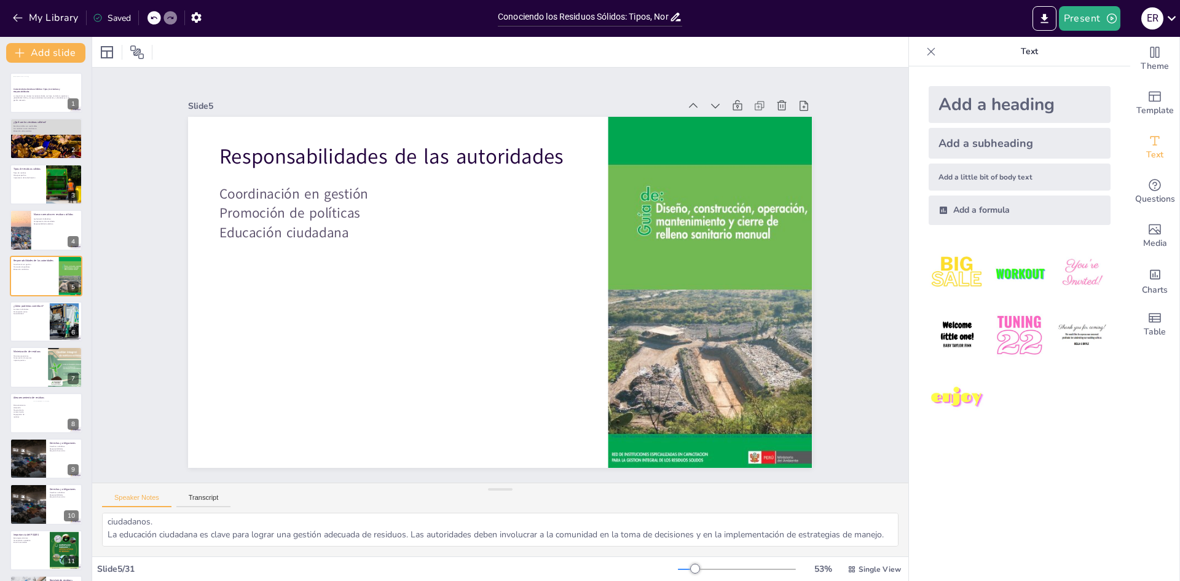
click at [925, 52] on icon at bounding box center [931, 51] width 12 height 12
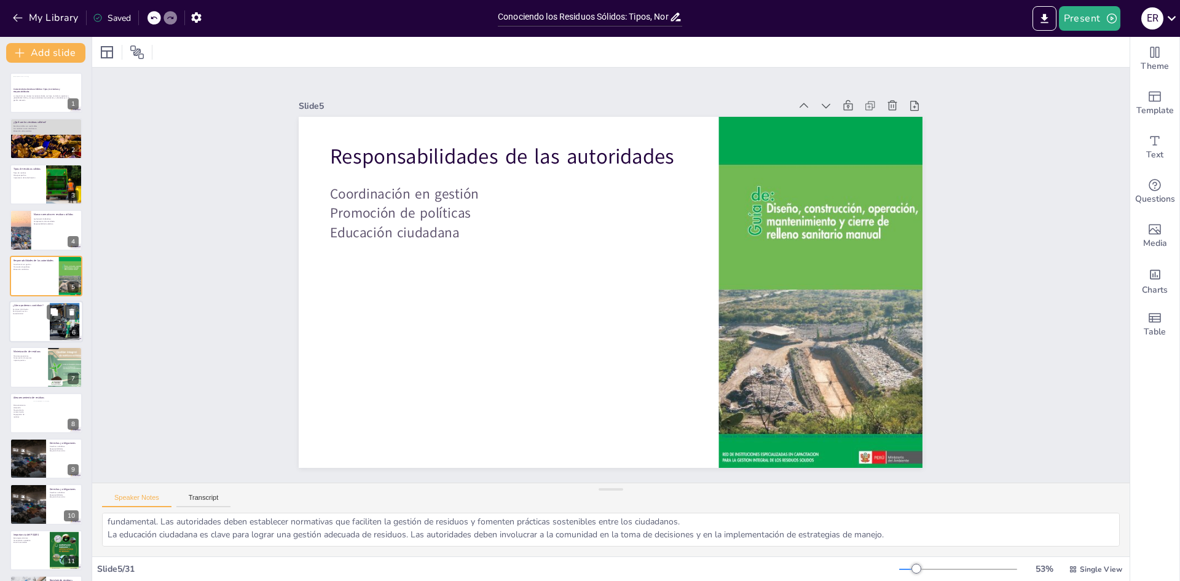
click at [28, 323] on div at bounding box center [46, 321] width 74 height 42
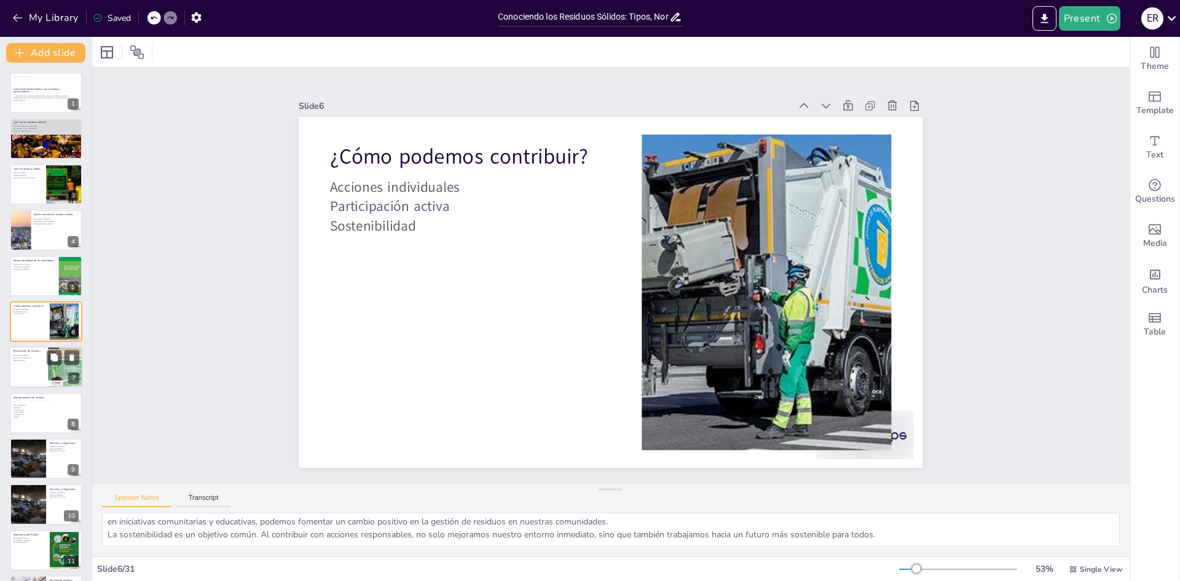
click at [29, 369] on div at bounding box center [46, 368] width 74 height 42
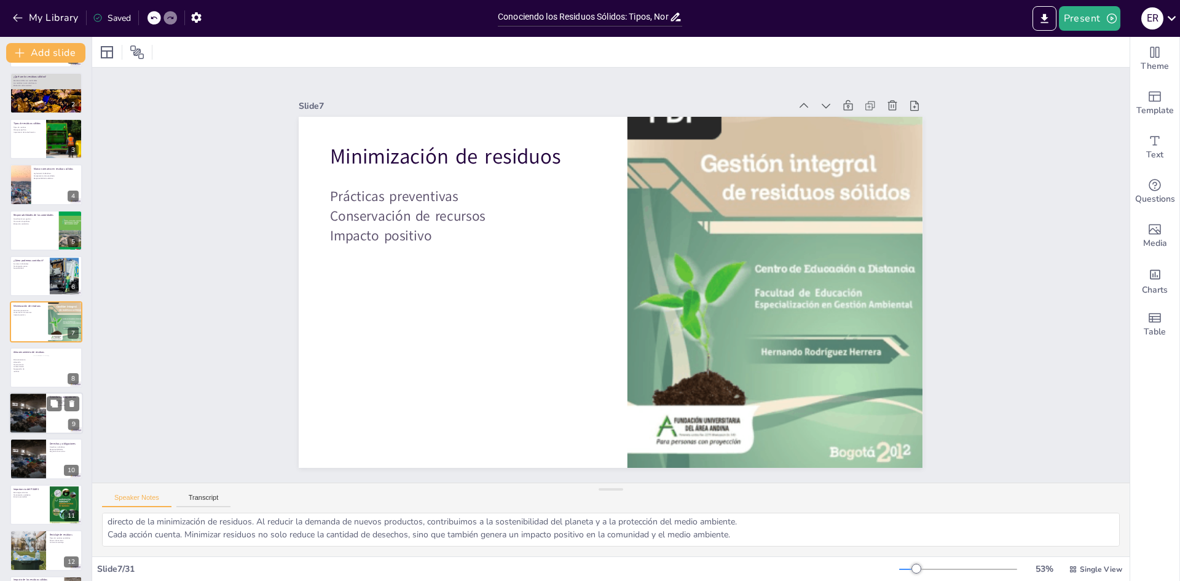
click at [49, 421] on div at bounding box center [46, 413] width 74 height 42
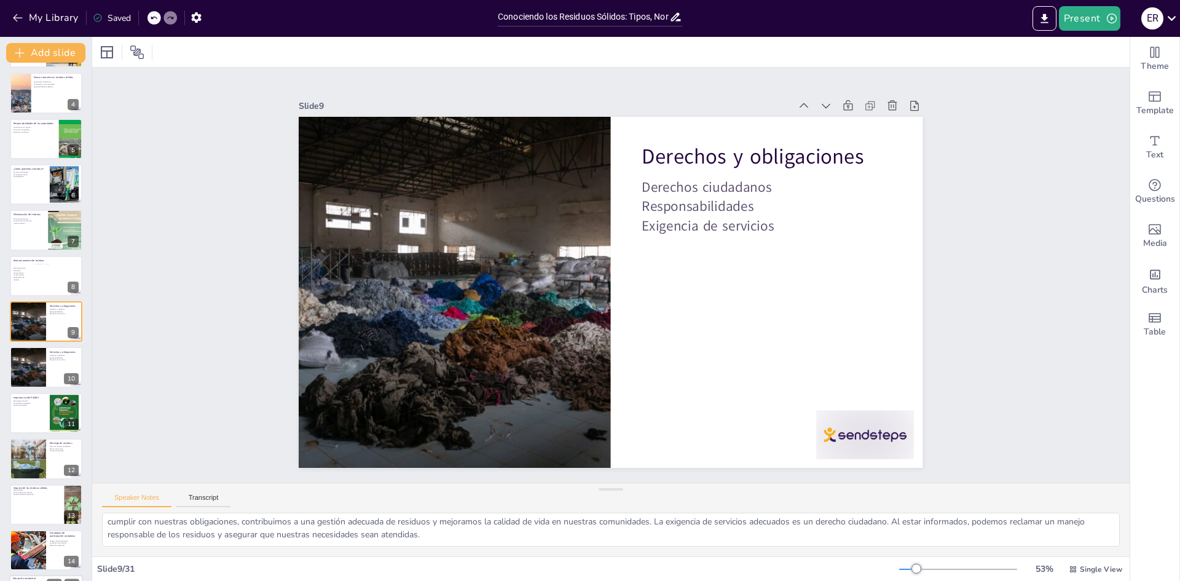
click at [41, 466] on div at bounding box center [28, 458] width 61 height 41
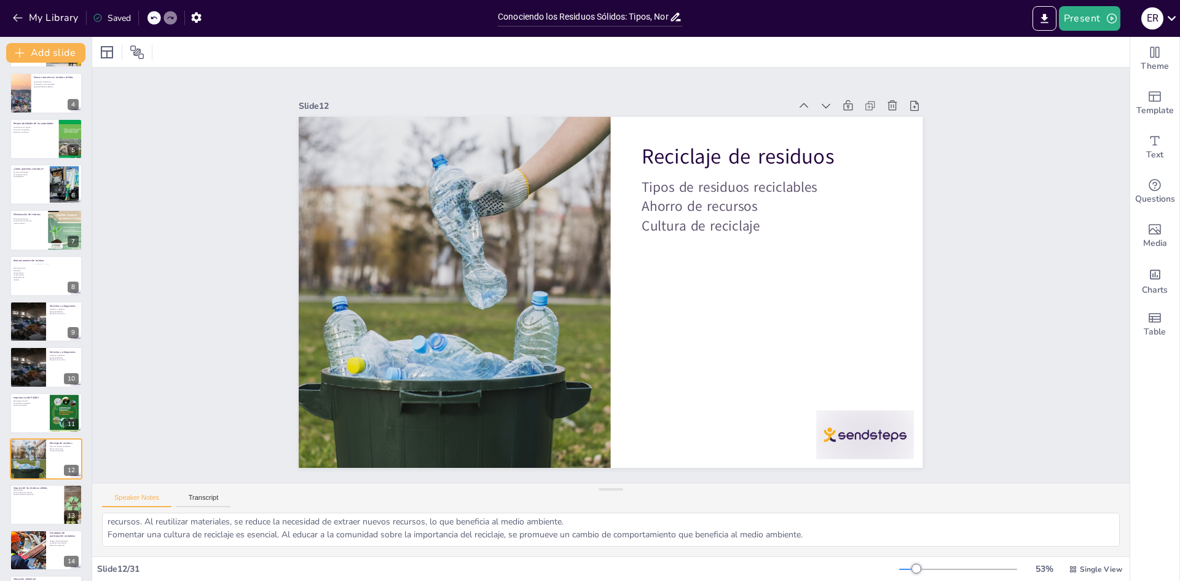
scroll to position [274, 0]
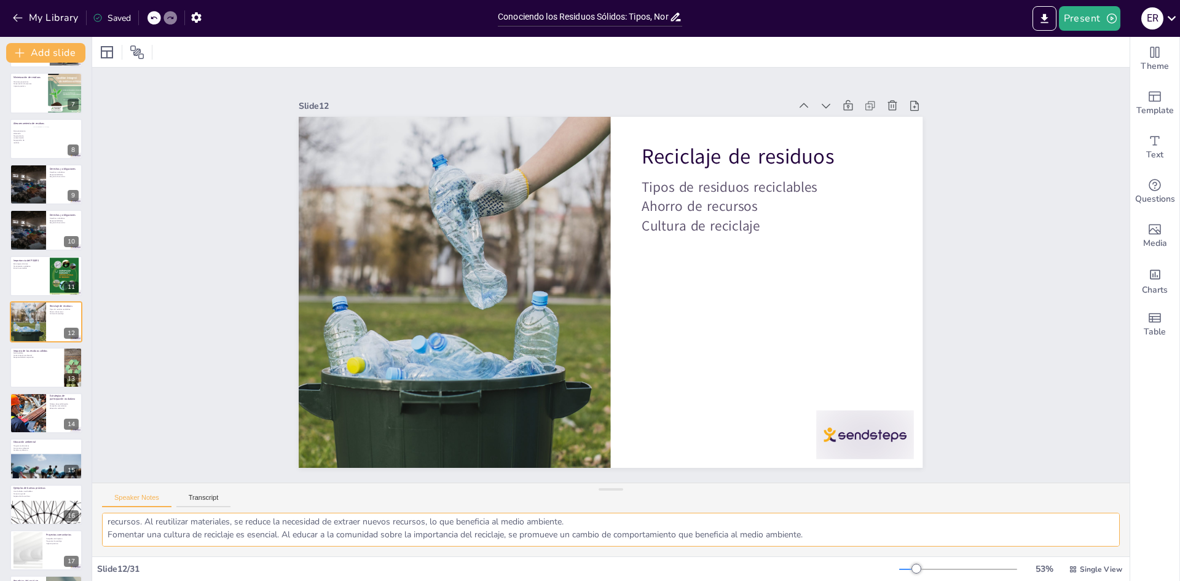
click at [337, 527] on textarea "Conocer los tipos de residuos reciclables es fundamental para fomentar su separ…" at bounding box center [610, 529] width 1017 height 34
click at [350, 540] on textarea "Conocer los tipos de residuos reciclables es fundamental para fomentar su separ…" at bounding box center [610, 529] width 1017 height 34
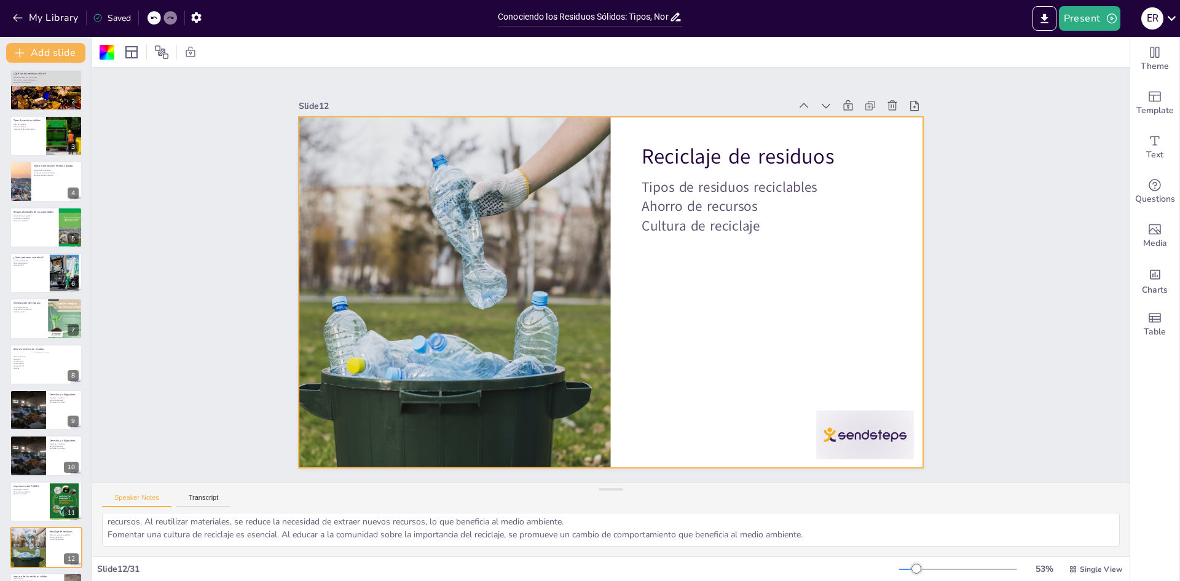
scroll to position [0, 0]
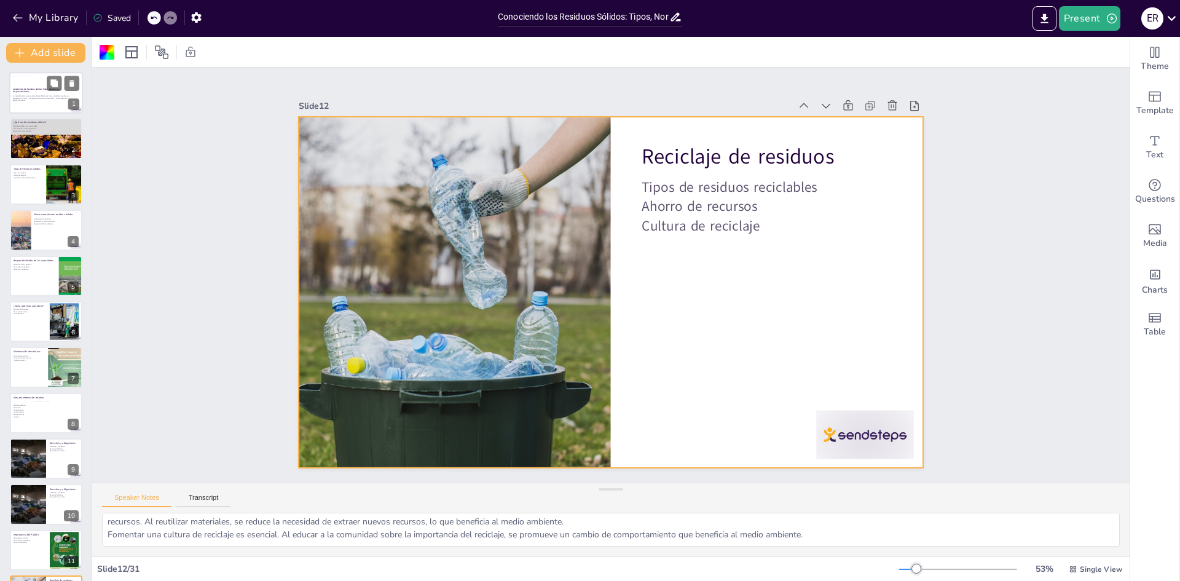
click at [32, 106] on div at bounding box center [46, 93] width 74 height 42
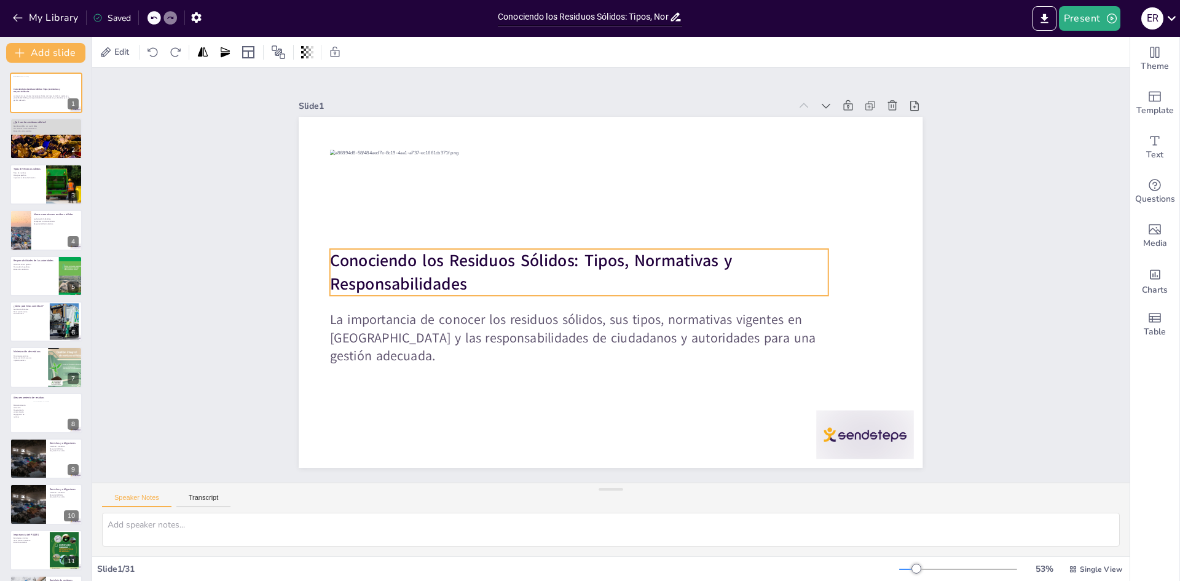
click at [351, 253] on strong "Conociendo los Residuos Sólidos: Tipos, Normativas y Responsabilidades" at bounding box center [533, 244] width 403 height 106
click at [351, 253] on strong "Conociendo los Residuos Sólidos: Tipos, Normativas y Responsabilidades" at bounding box center [531, 251] width 405 height 65
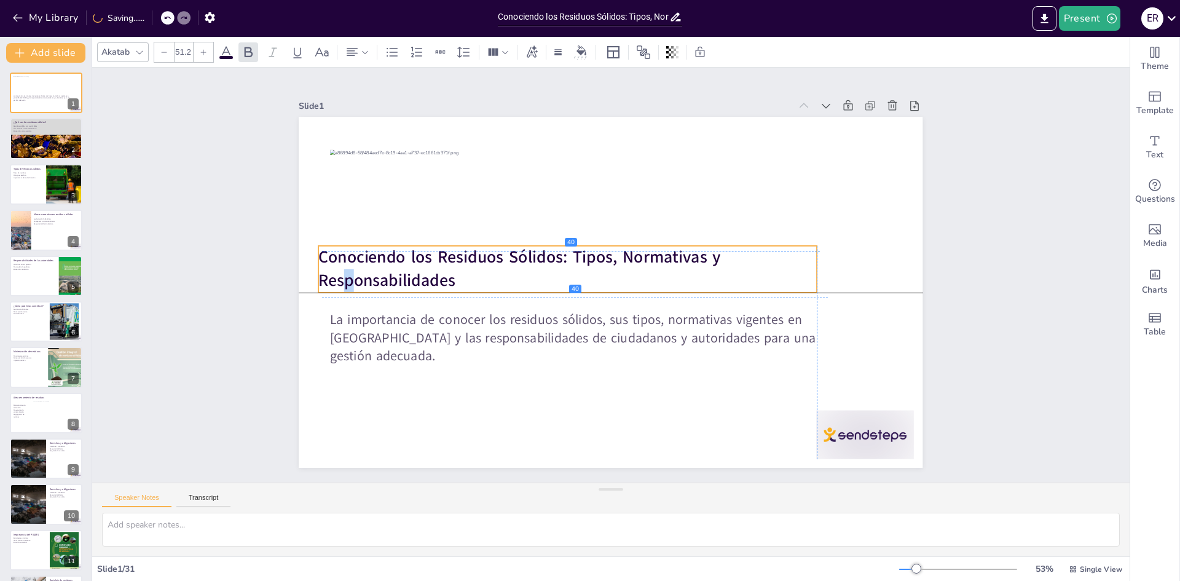
drag, startPoint x: 324, startPoint y: 258, endPoint x: 318, endPoint y: 253, distance: 7.9
click at [319, 253] on strong "Conociendo los Residuos Sólidos: Tipos, Normativas y Responsabilidades" at bounding box center [520, 269] width 402 height 46
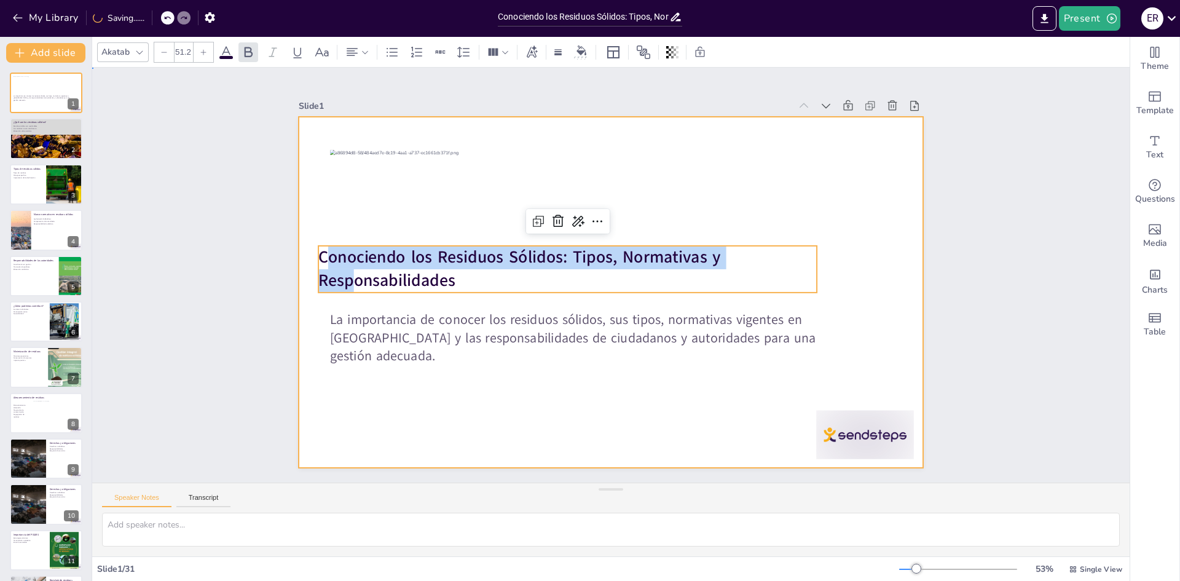
click at [774, 200] on div at bounding box center [606, 291] width 683 height 473
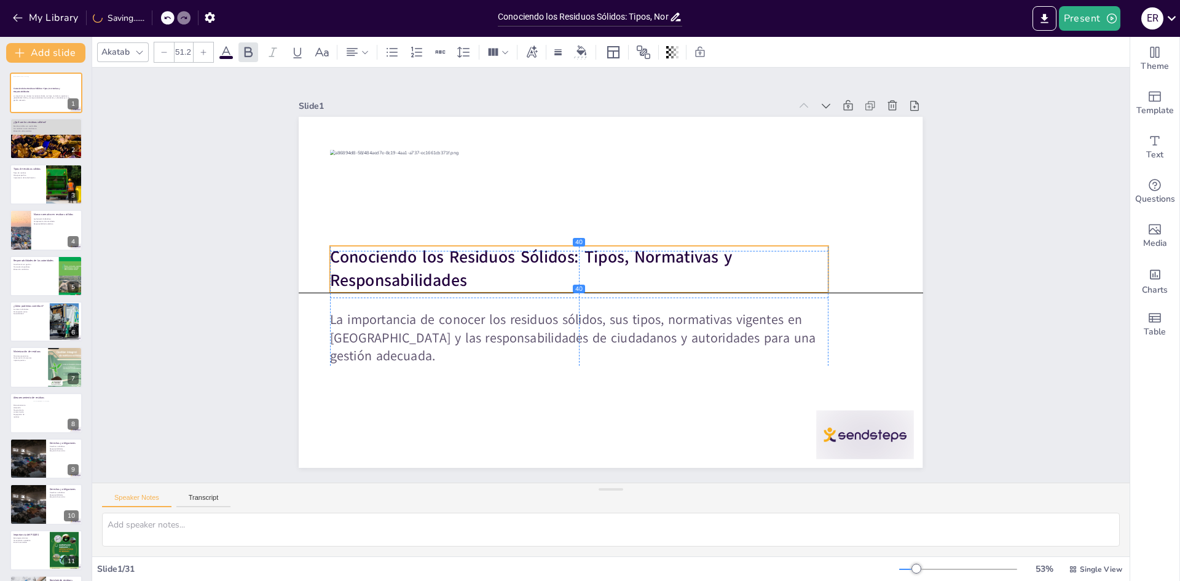
drag, startPoint x: 323, startPoint y: 251, endPoint x: 334, endPoint y: 251, distance: 11.7
click at [334, 251] on strong "Conociendo los Residuos Sólidos: Tipos, Normativas y Responsabilidades" at bounding box center [532, 248] width 405 height 65
click at [460, 279] on p "Conociendo los Residuos Sólidos: Tipos, Normativas y Responsabilidades" at bounding box center [580, 262] width 496 height 149
click at [460, 279] on p "Conociendo los Residuos Sólidos: Tipos, Normativas y Responsabilidades" at bounding box center [580, 265] width 500 height 98
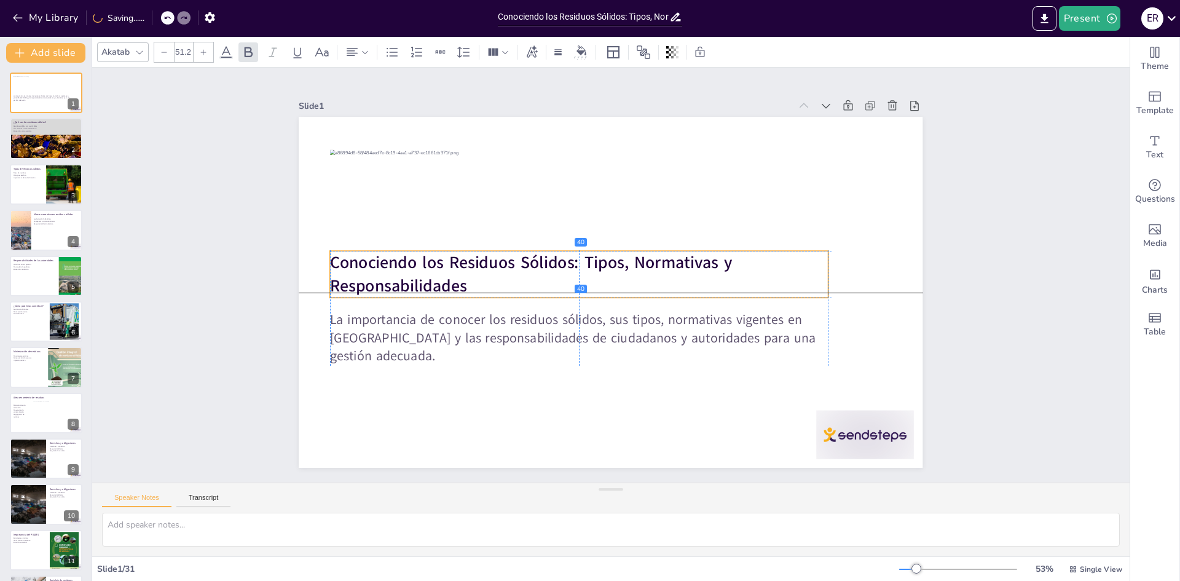
click at [463, 283] on p "Conociendo los Residuos Sólidos: Tipos, Normativas y Responsabilidades" at bounding box center [579, 270] width 500 height 98
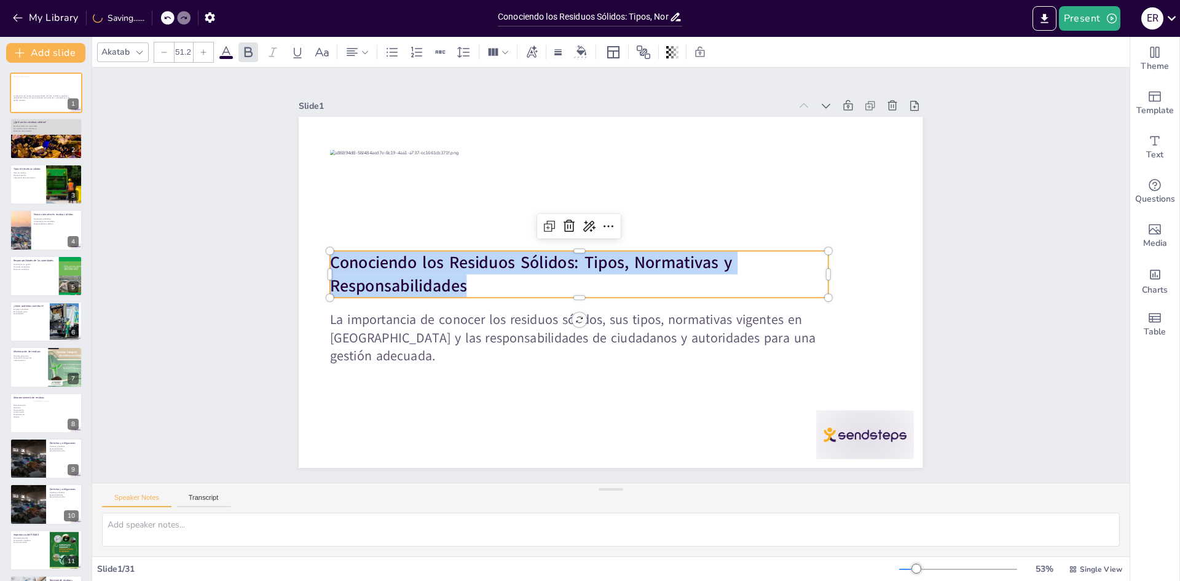
click at [337, 257] on strong "Conociendo los Residuos Sólidos: Tipos, Normativas y Responsabilidades" at bounding box center [535, 238] width 397 height 146
copy strong "Conociendo los Residuos Sólidos: Tipos, Normativas y Responsabilidades"
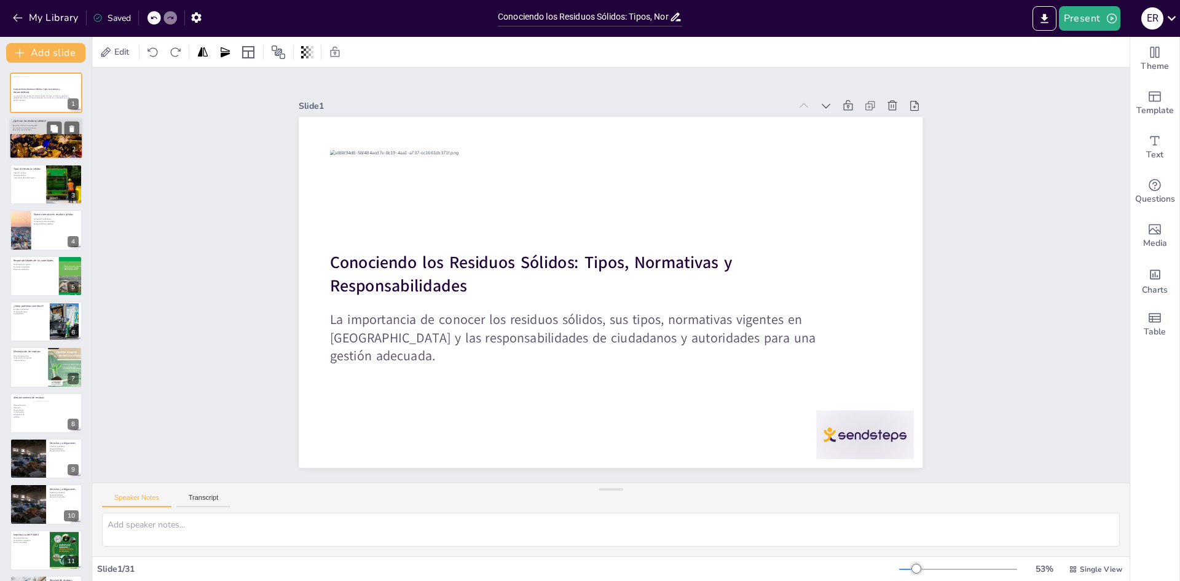
click at [29, 146] on div at bounding box center [46, 155] width 74 height 111
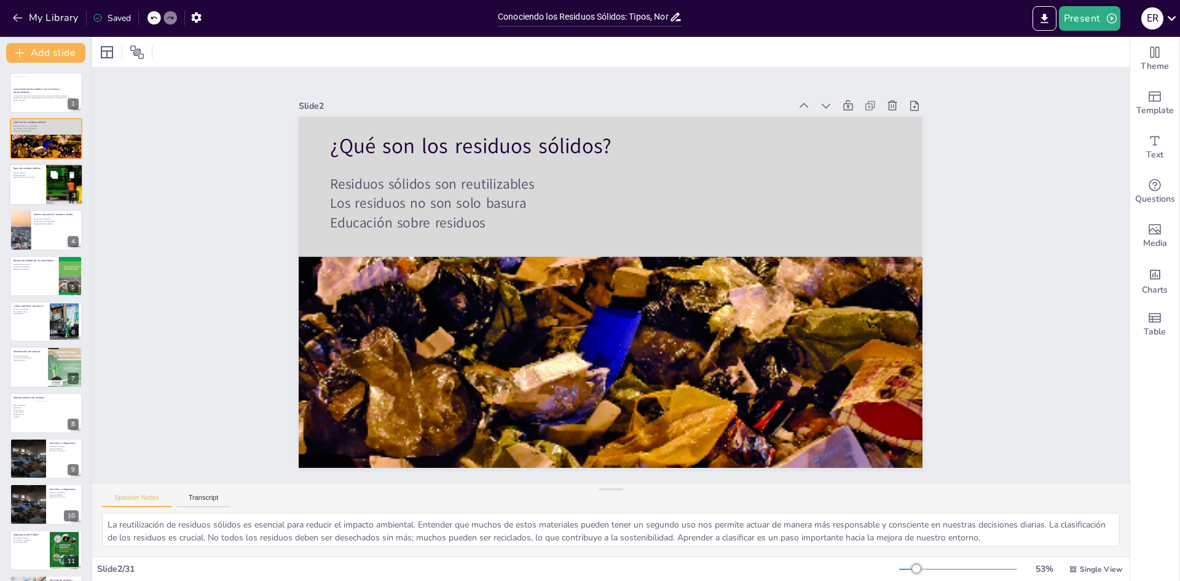
click at [17, 186] on div at bounding box center [46, 184] width 74 height 42
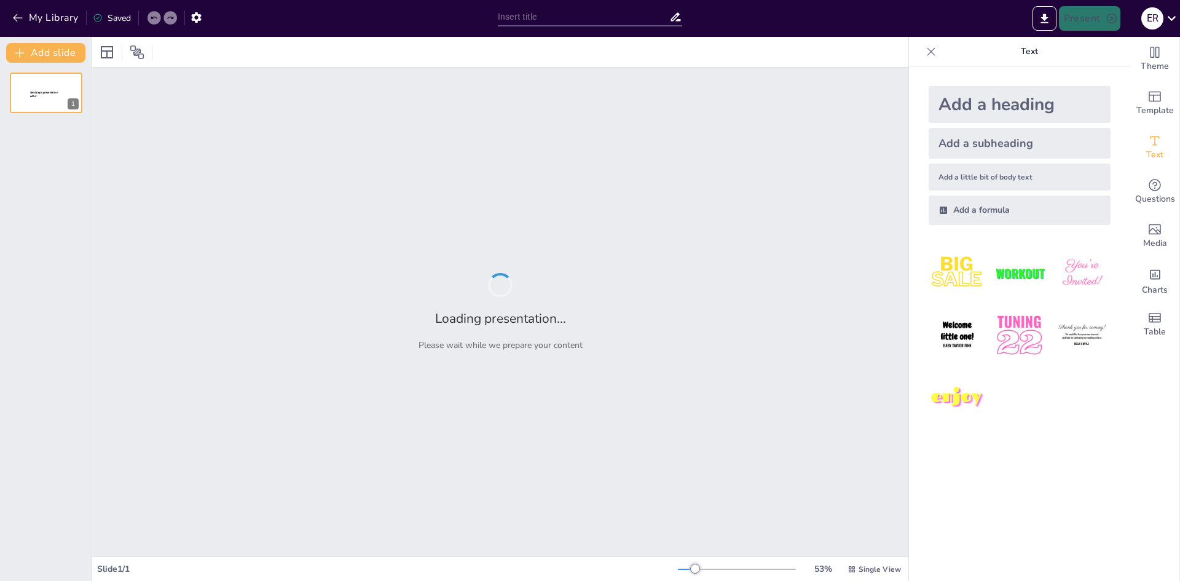
type input "Conociendo los Residuos Sólidos: Tipos, Normativas y Responsabilidades"
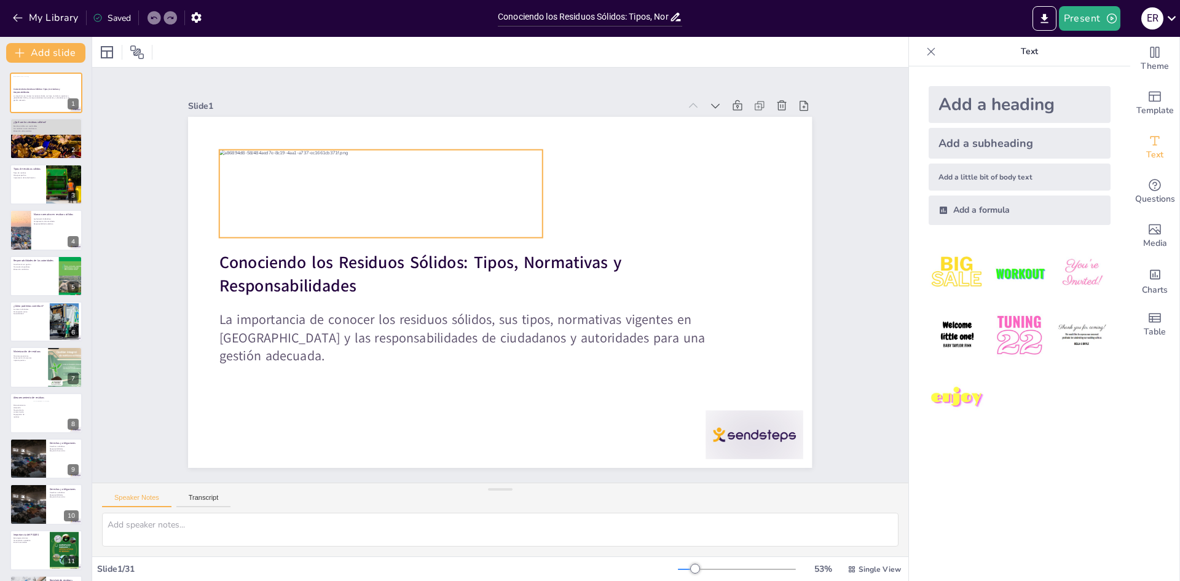
checkbox input "true"
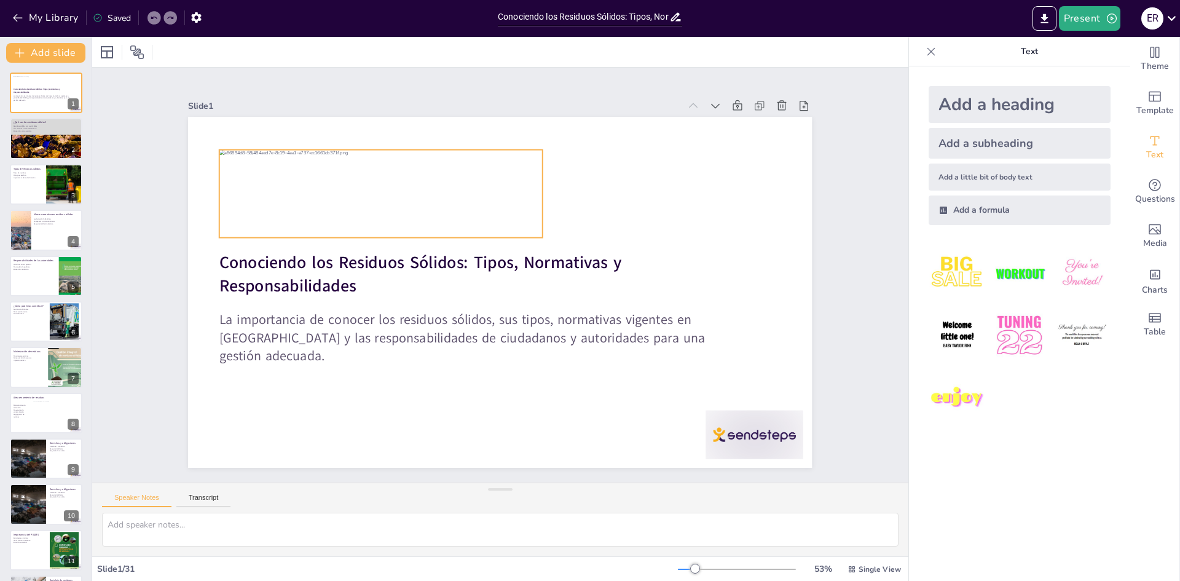
checkbox input "true"
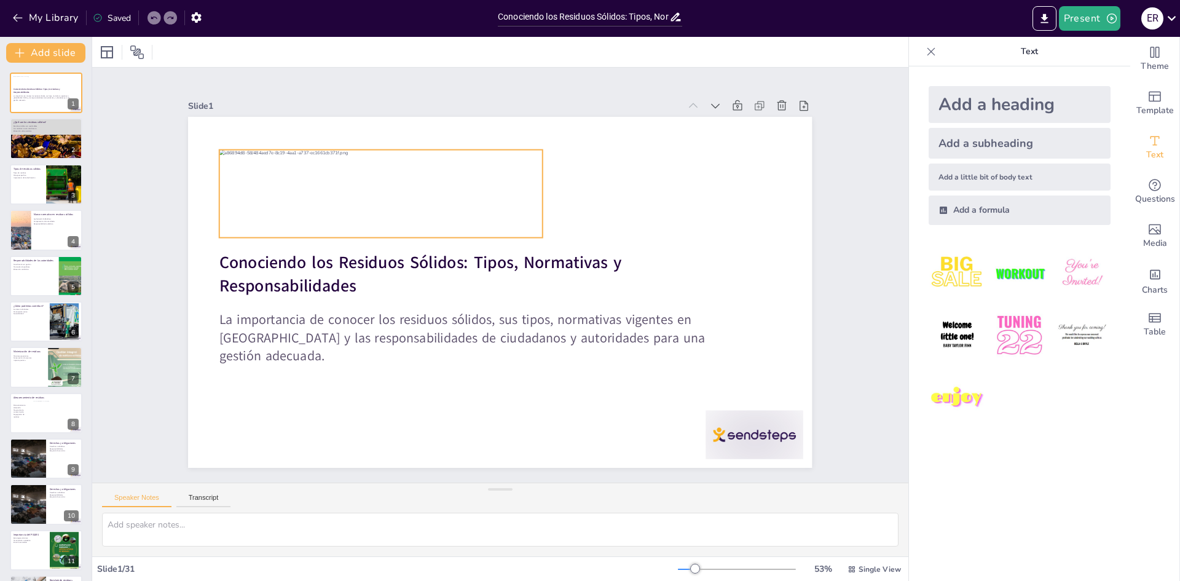
checkbox input "true"
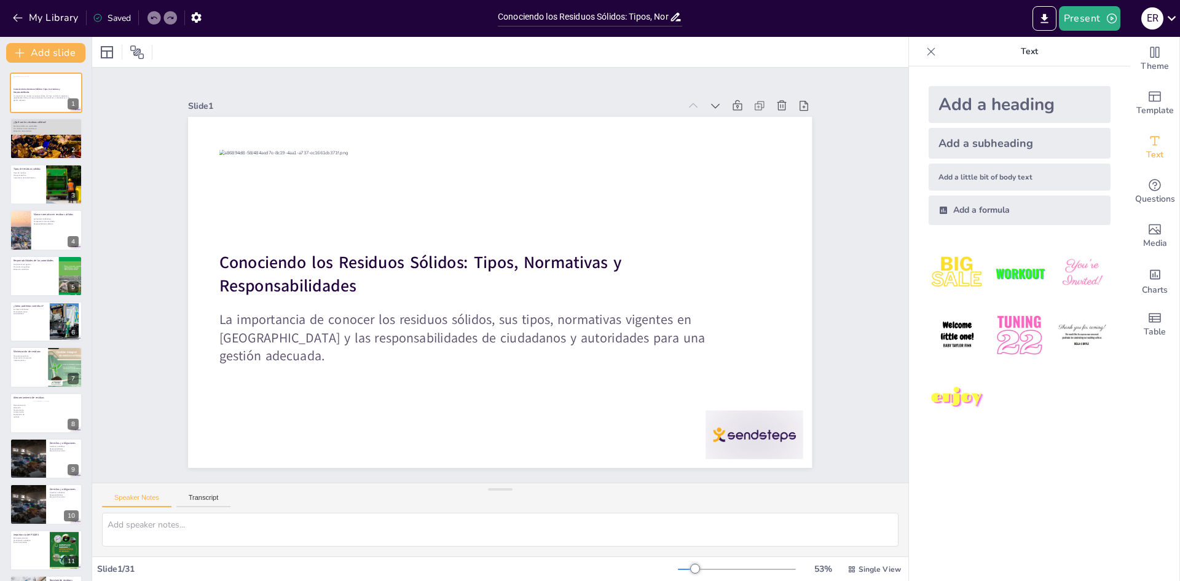
checkbox input "true"
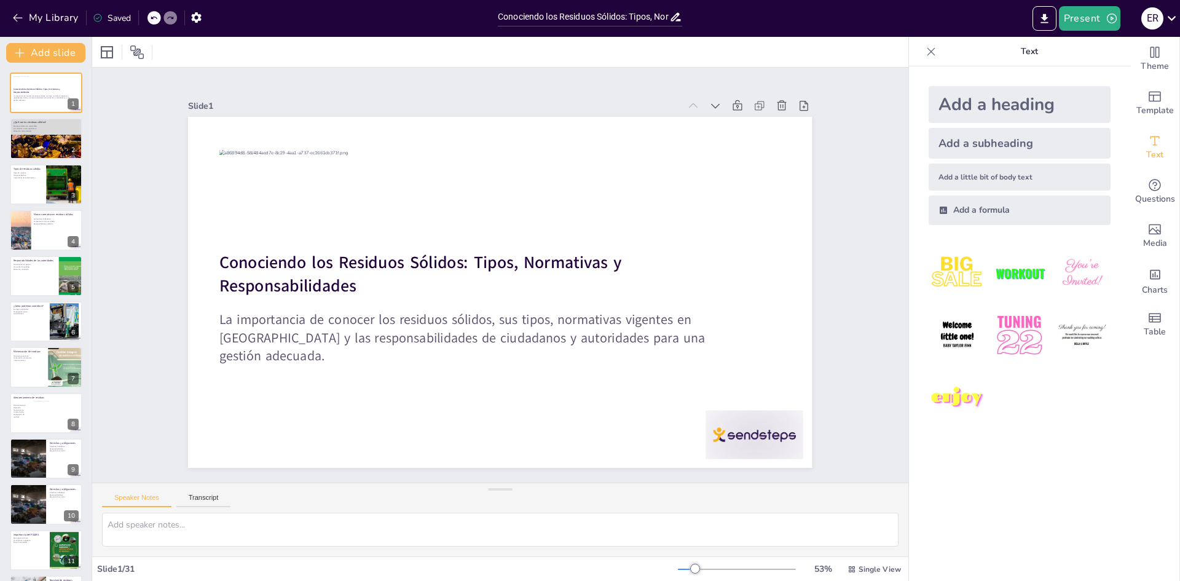
checkbox input "true"
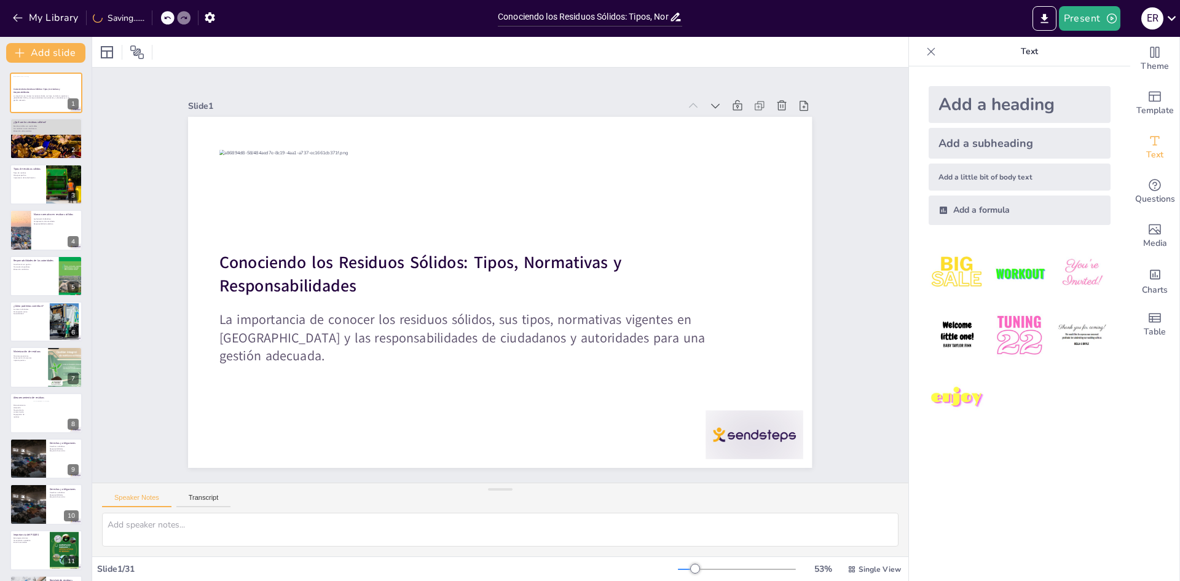
checkbox input "true"
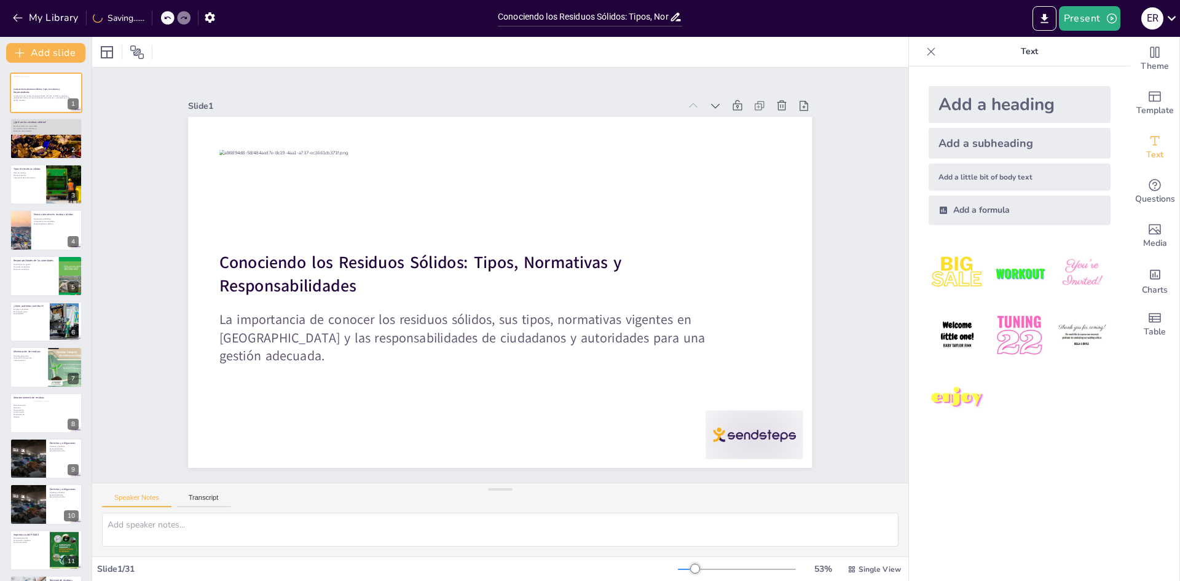
checkbox input "true"
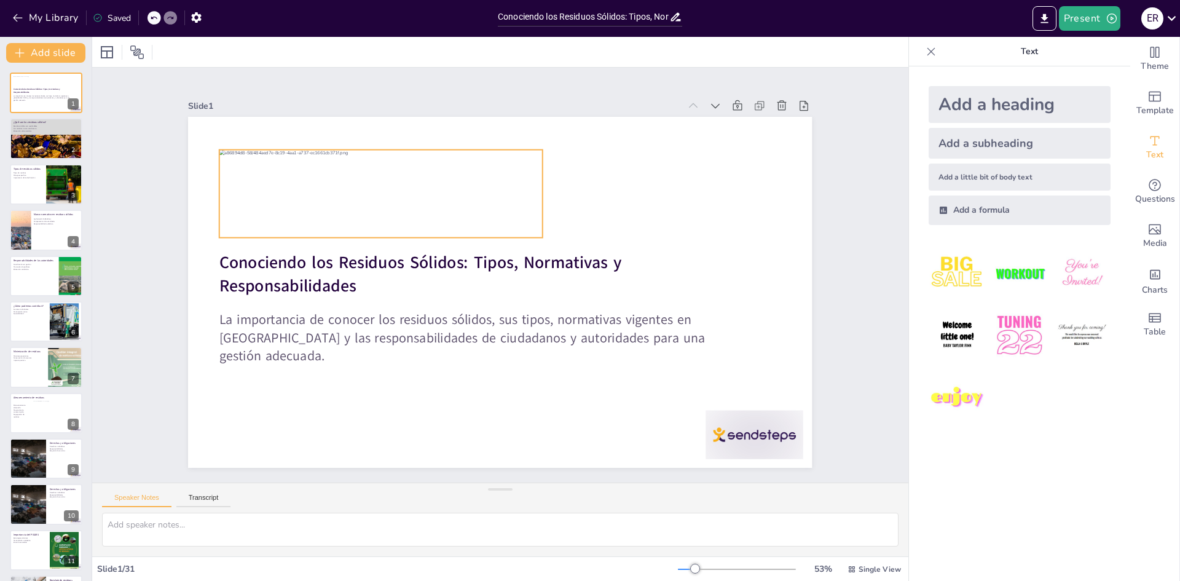
checkbox input "true"
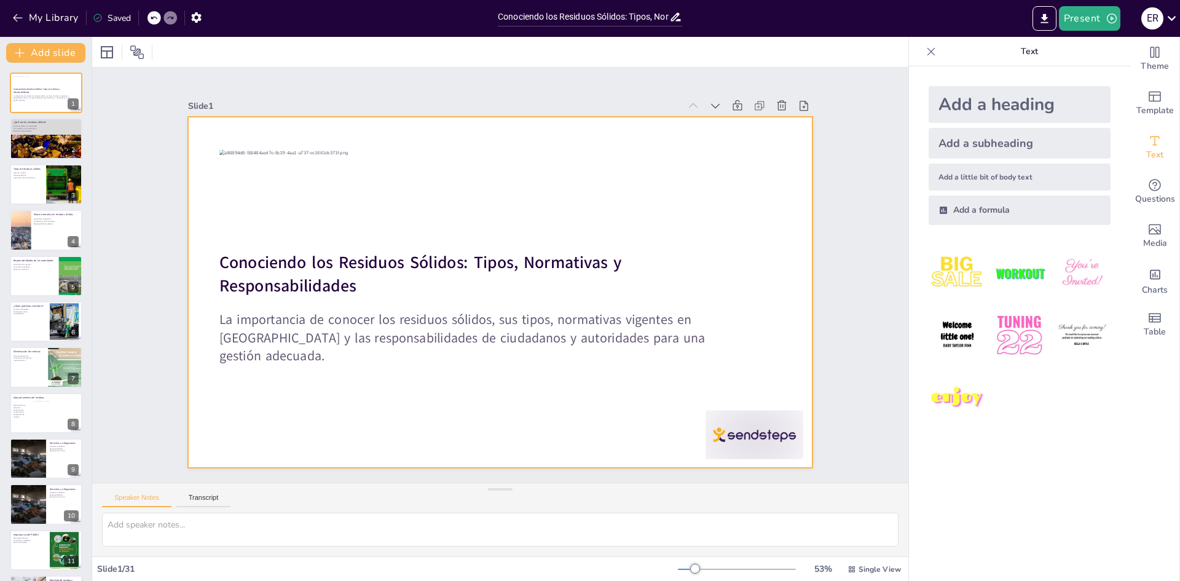
checkbox input "true"
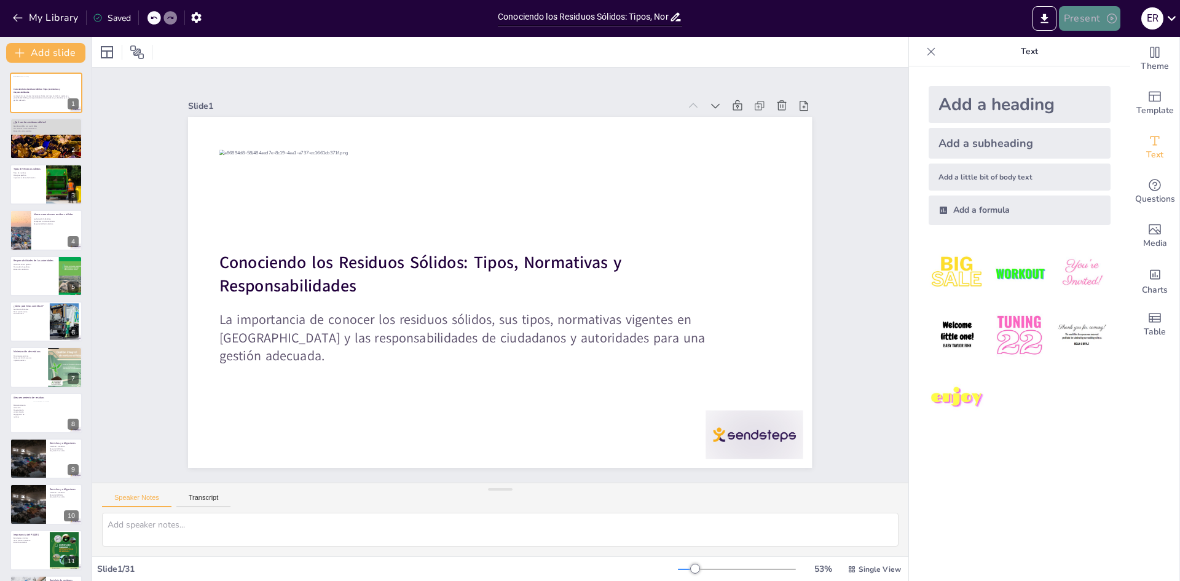
click at [1098, 17] on button "Present" at bounding box center [1089, 18] width 61 height 25
click at [1090, 74] on font "Presentación del juego" at bounding box center [1112, 75] width 84 height 9
